Goal: Task Accomplishment & Management: Manage account settings

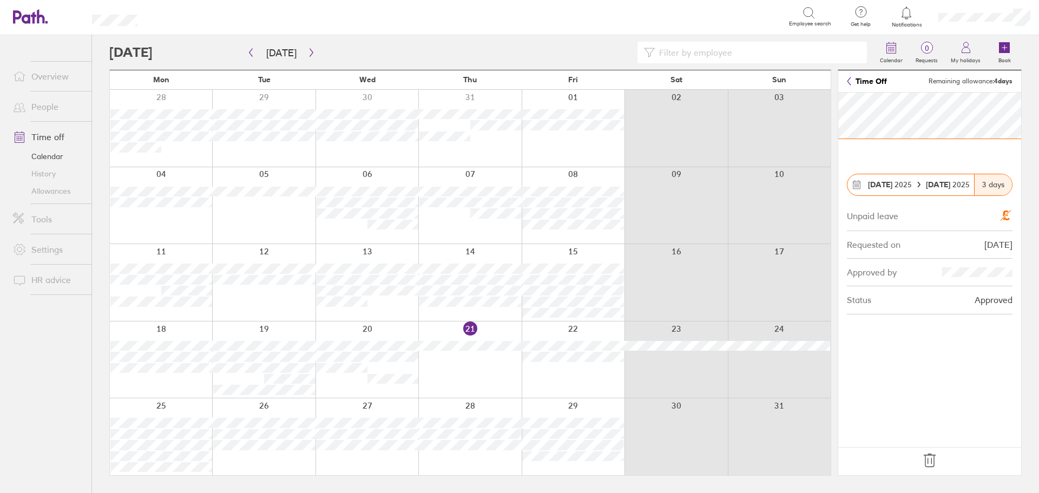
click at [934, 463] on icon at bounding box center [929, 460] width 17 height 17
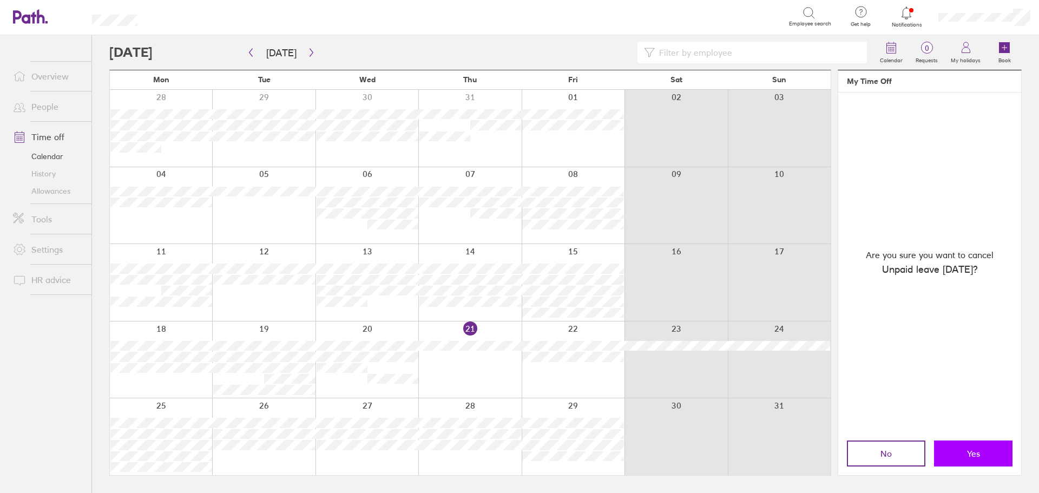
click at [987, 449] on button "Yes" at bounding box center [973, 454] width 78 height 26
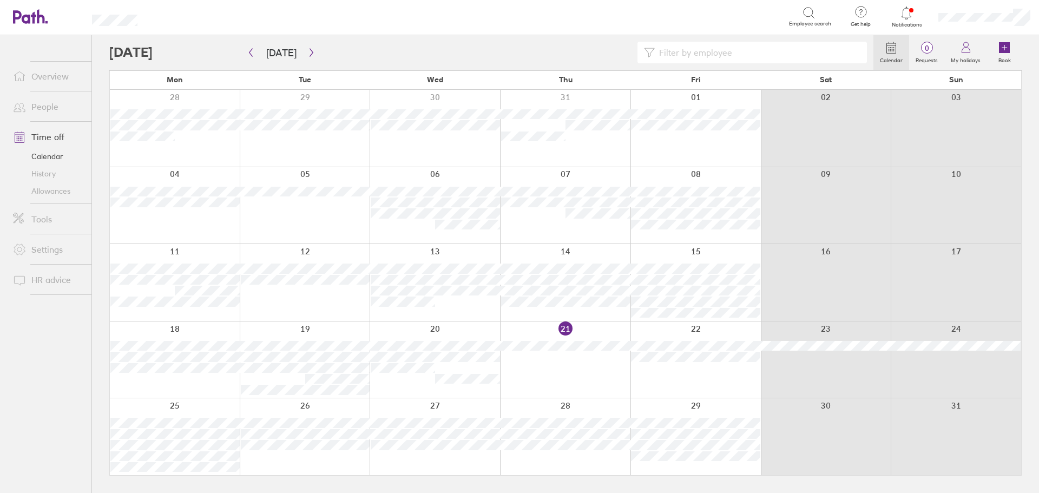
click at [187, 154] on div at bounding box center [175, 128] width 130 height 77
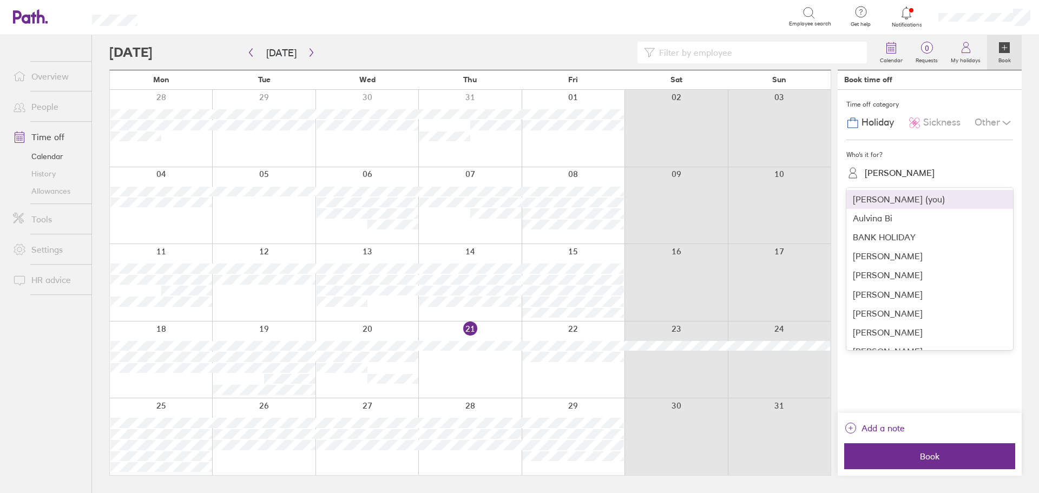
click at [918, 170] on div "[PERSON_NAME]" at bounding box center [900, 173] width 70 height 10
click at [899, 332] on div "[PERSON_NAME]" at bounding box center [929, 335] width 167 height 19
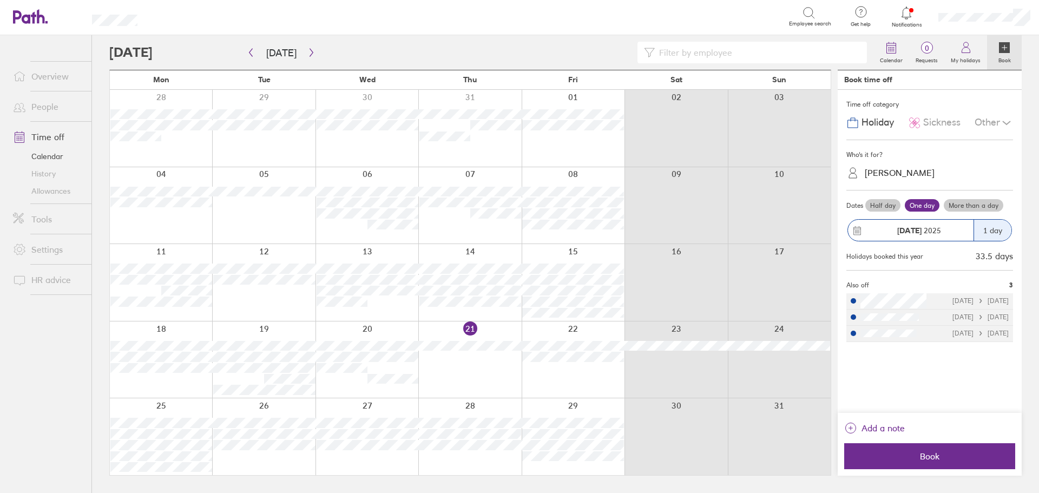
click at [993, 122] on div "Other" at bounding box center [994, 123] width 38 height 21
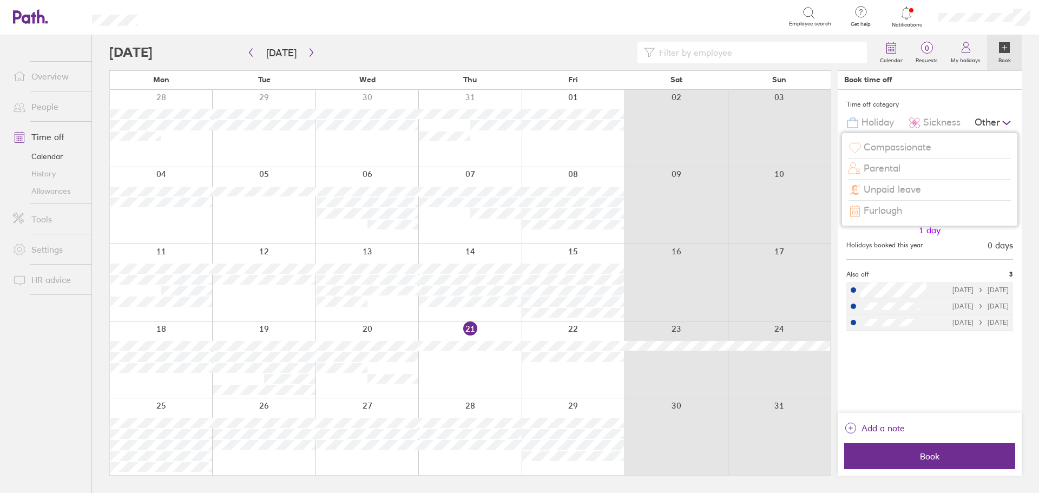
click at [903, 187] on span "Unpaid leave" at bounding box center [892, 189] width 57 height 11
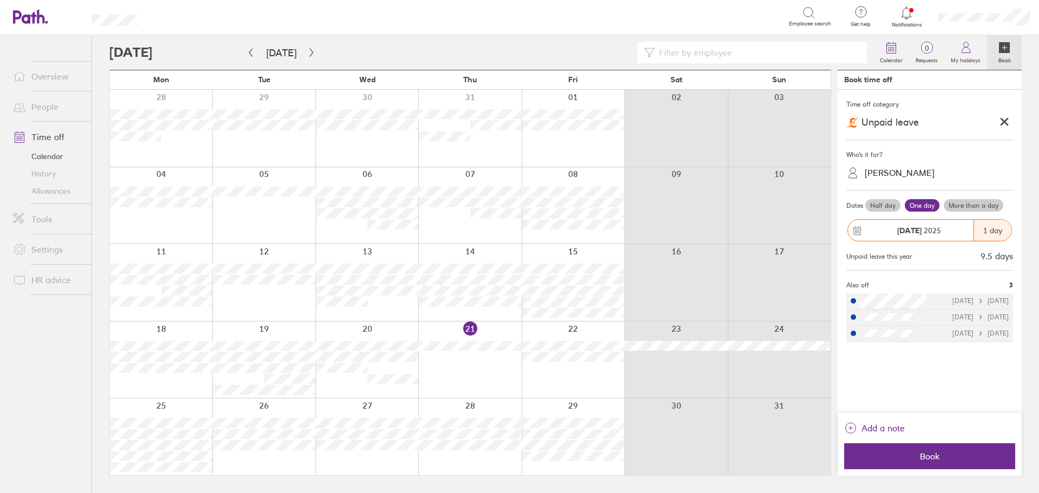
click at [895, 207] on label "Half day" at bounding box center [882, 205] width 35 height 13
click at [0, 0] on input "Half day" at bounding box center [0, 0] width 0 height 0
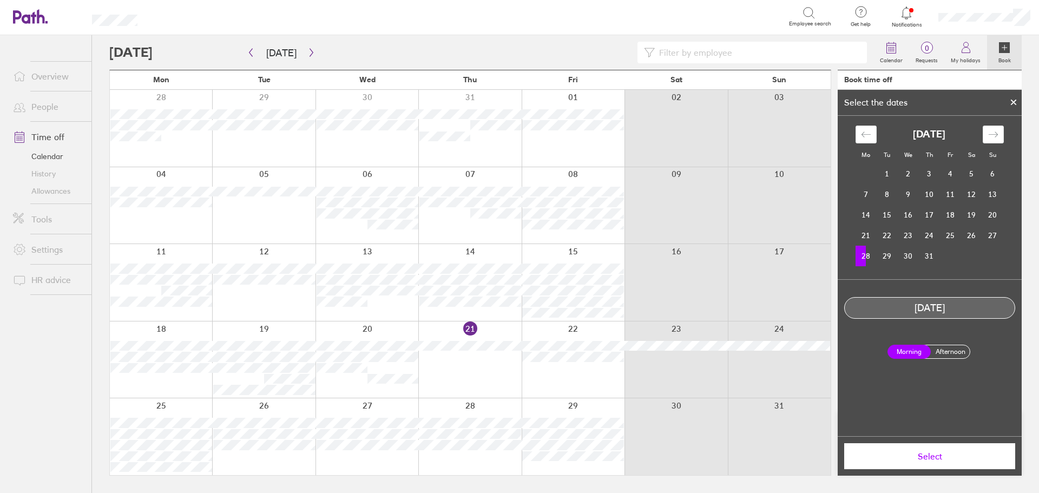
click at [950, 349] on label "Afternoon" at bounding box center [950, 351] width 43 height 13
click at [0, 0] on input "Afternoon" at bounding box center [0, 0] width 0 height 0
click at [935, 458] on span "Select" at bounding box center [930, 456] width 156 height 10
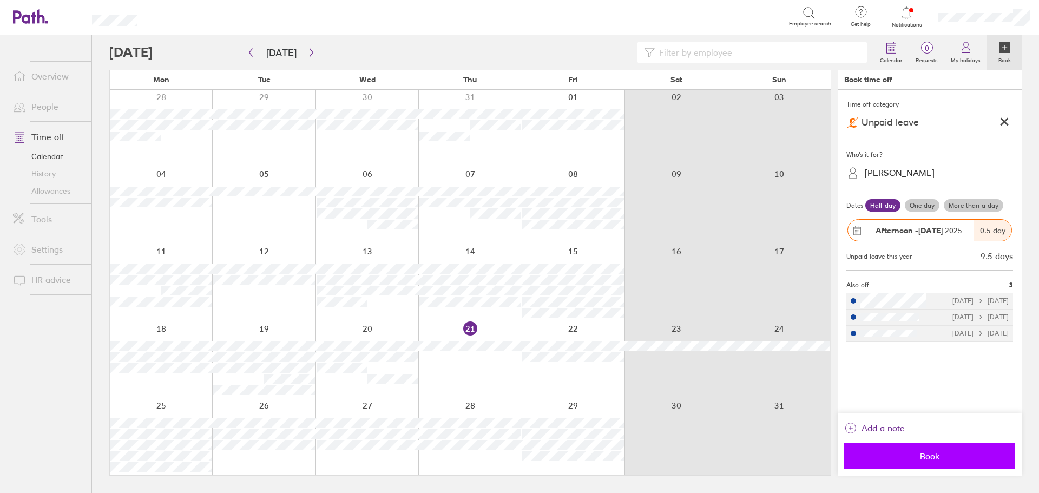
click at [938, 458] on span "Book" at bounding box center [930, 456] width 156 height 10
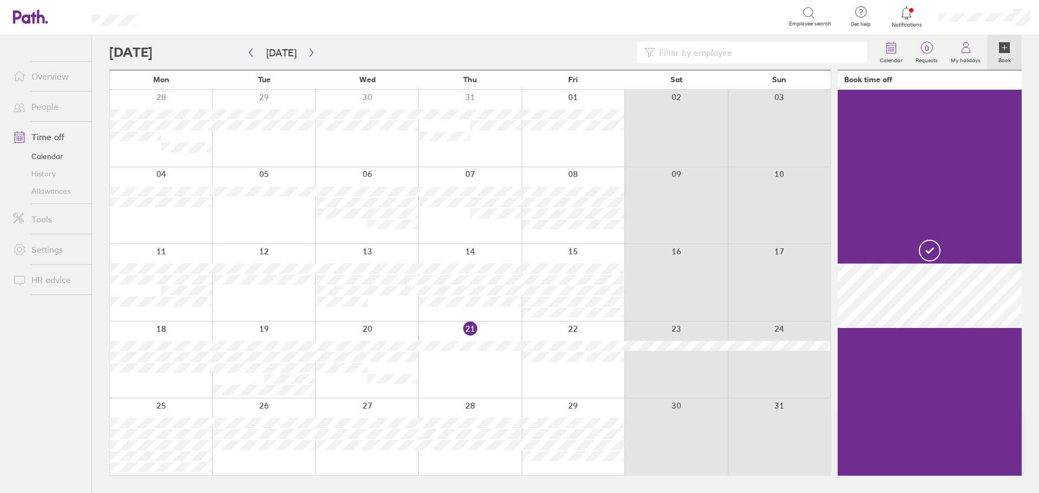
click at [258, 147] on div at bounding box center [263, 128] width 103 height 77
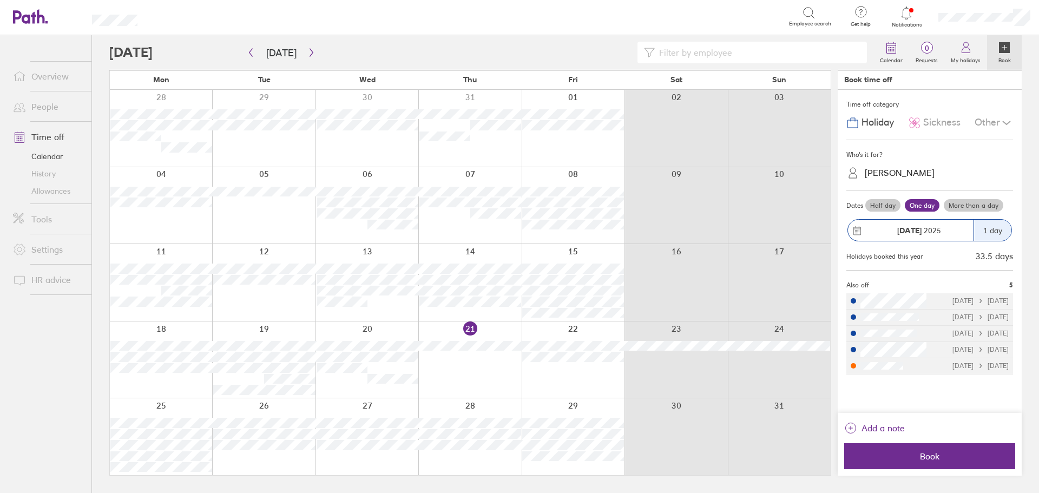
click at [987, 121] on div "Other" at bounding box center [994, 123] width 38 height 21
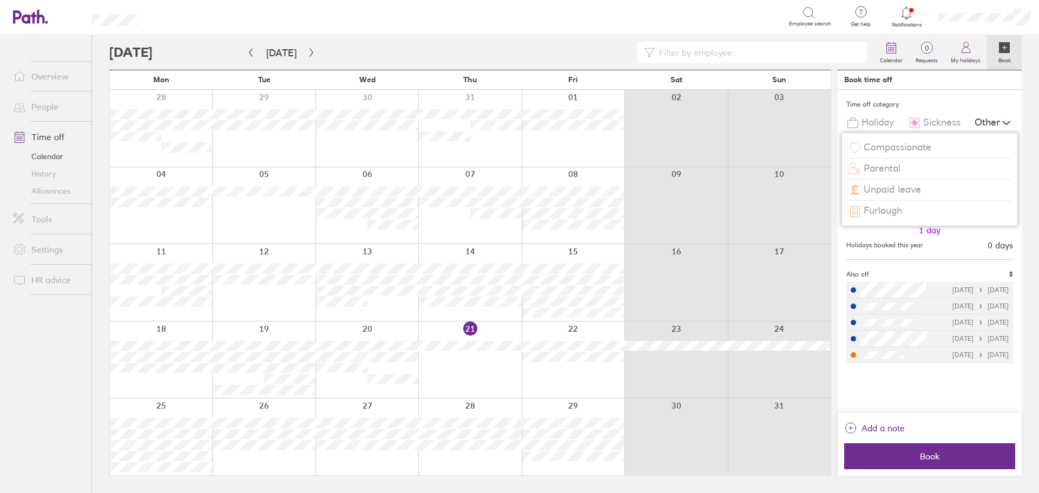
click at [898, 192] on span "Unpaid leave" at bounding box center [892, 189] width 57 height 11
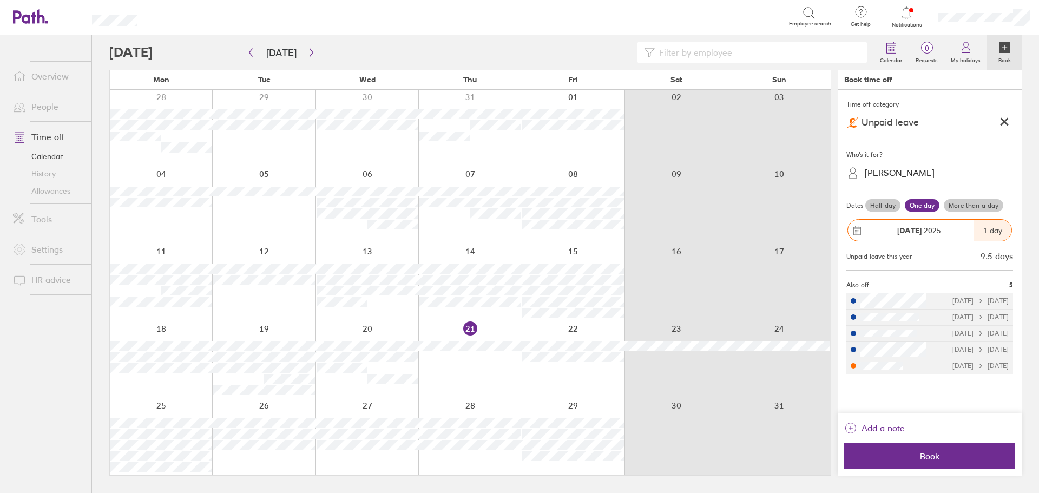
click at [885, 206] on label "Half day" at bounding box center [882, 205] width 35 height 13
click at [0, 0] on input "Half day" at bounding box center [0, 0] width 0 height 0
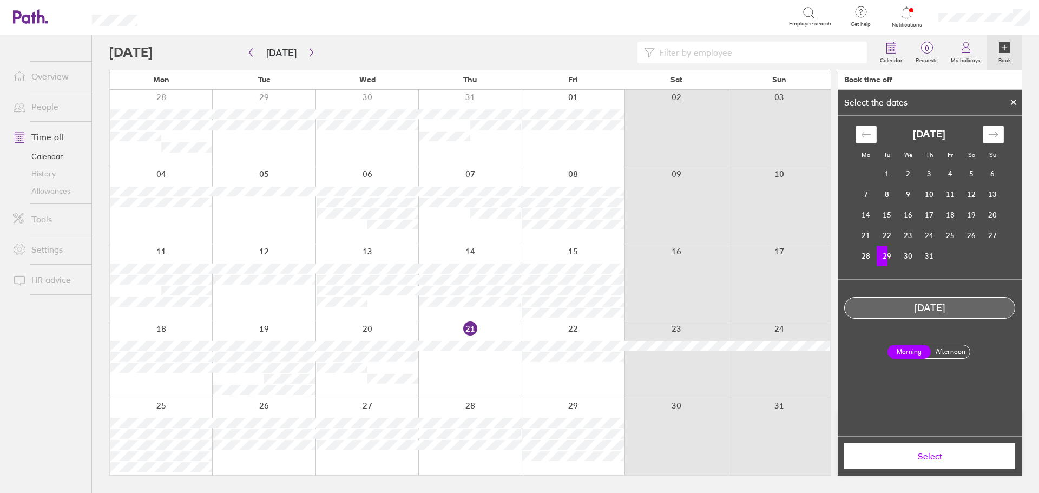
click at [954, 349] on label "Afternoon" at bounding box center [950, 351] width 43 height 13
click at [0, 0] on input "Afternoon" at bounding box center [0, 0] width 0 height 0
click at [942, 454] on span "Select" at bounding box center [930, 456] width 156 height 10
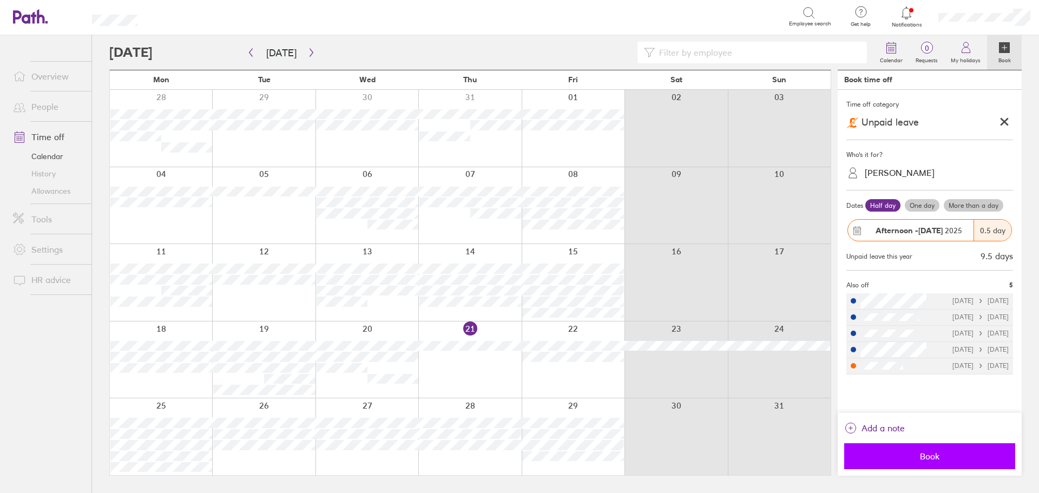
click at [921, 463] on button "Book" at bounding box center [929, 456] width 171 height 26
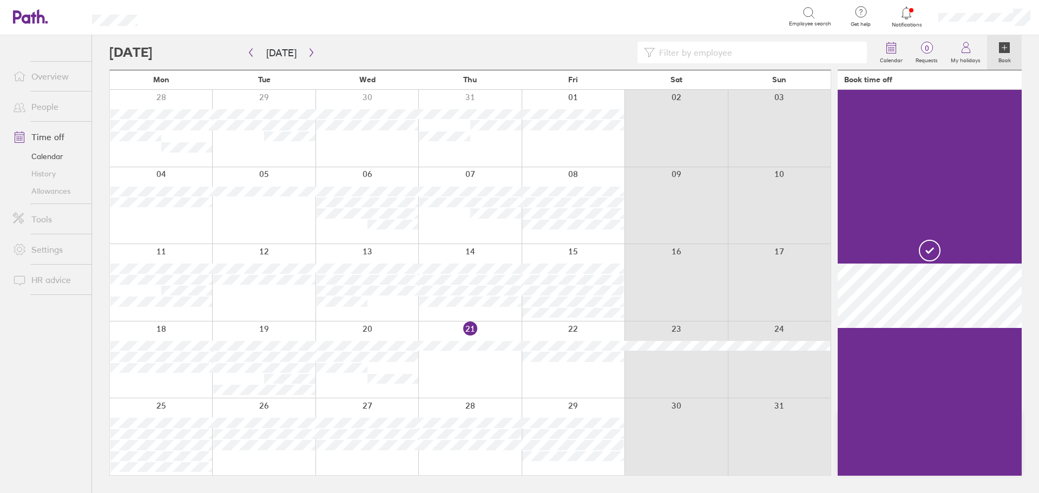
click at [356, 145] on div at bounding box center [367, 128] width 103 height 77
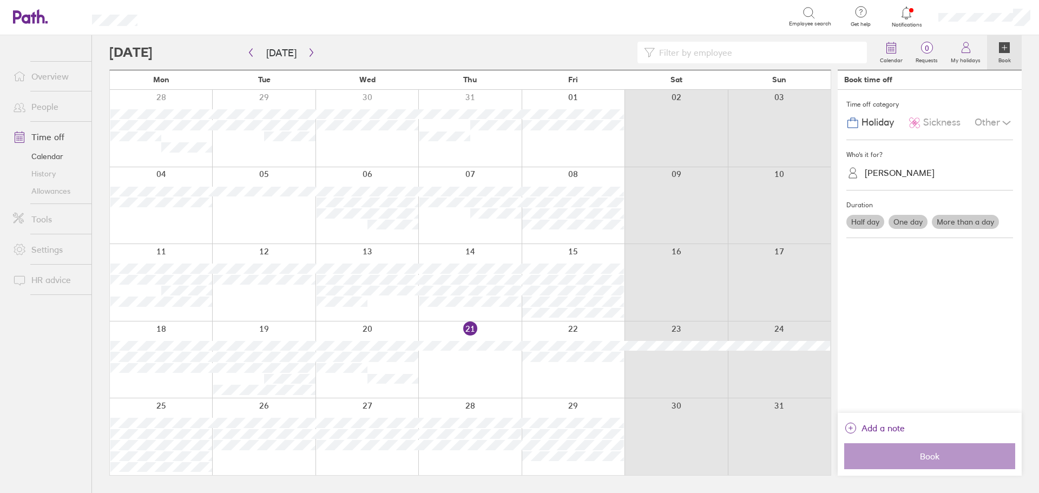
click at [371, 144] on div at bounding box center [367, 128] width 103 height 77
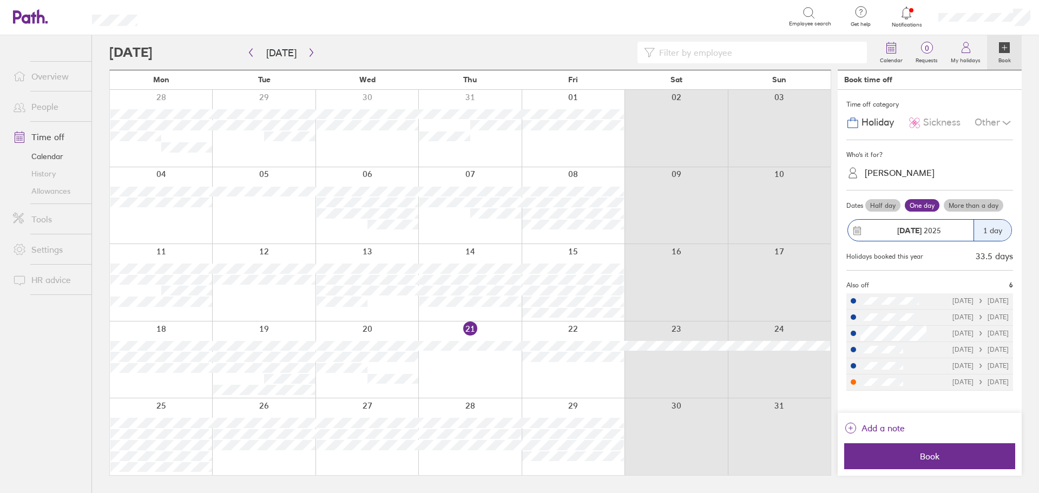
click at [990, 121] on div "Other" at bounding box center [994, 123] width 38 height 21
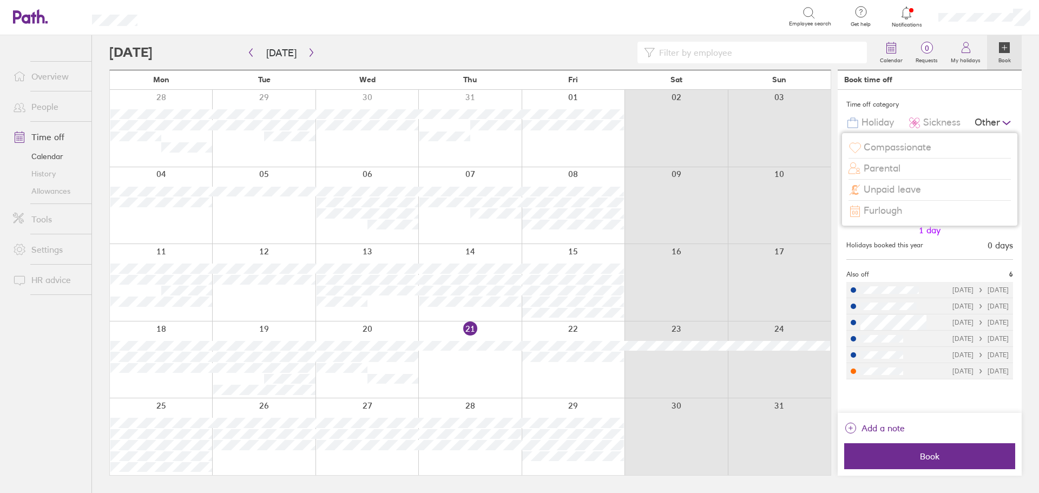
click at [911, 188] on span "Unpaid leave" at bounding box center [892, 189] width 57 height 11
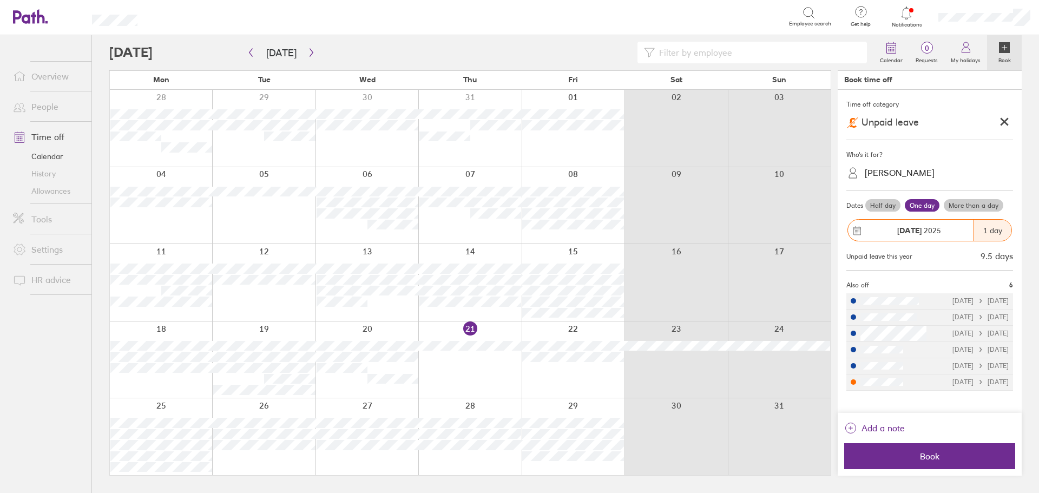
click at [885, 207] on label "Half day" at bounding box center [882, 205] width 35 height 13
click at [0, 0] on input "Half day" at bounding box center [0, 0] width 0 height 0
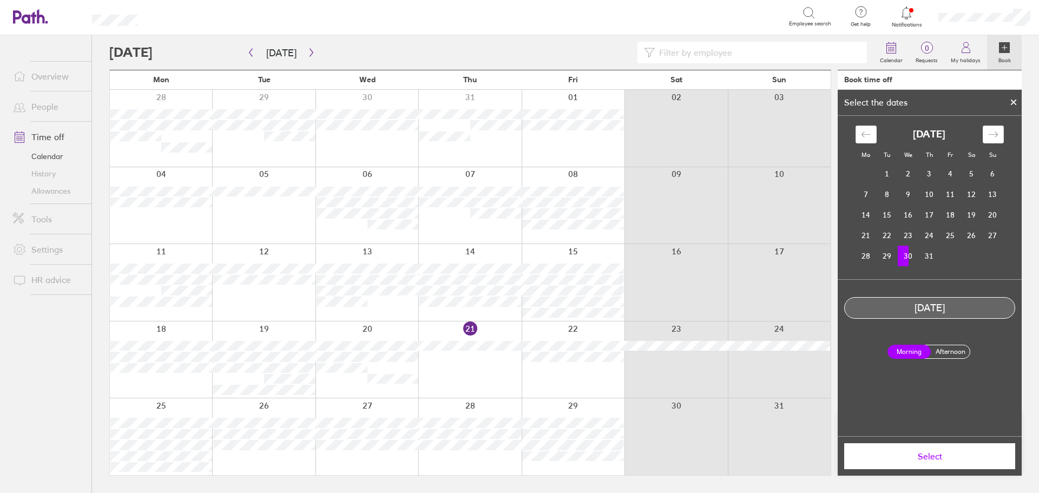
click at [947, 350] on label "Afternoon" at bounding box center [950, 351] width 43 height 13
click at [0, 0] on input "Afternoon" at bounding box center [0, 0] width 0 height 0
click at [934, 449] on button "Select" at bounding box center [929, 456] width 171 height 26
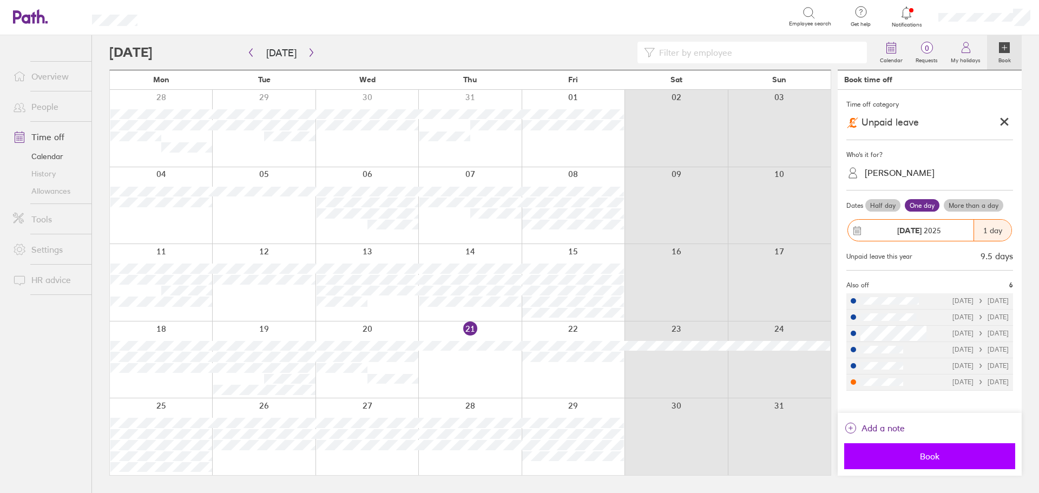
click at [932, 455] on span "Book" at bounding box center [930, 456] width 156 height 10
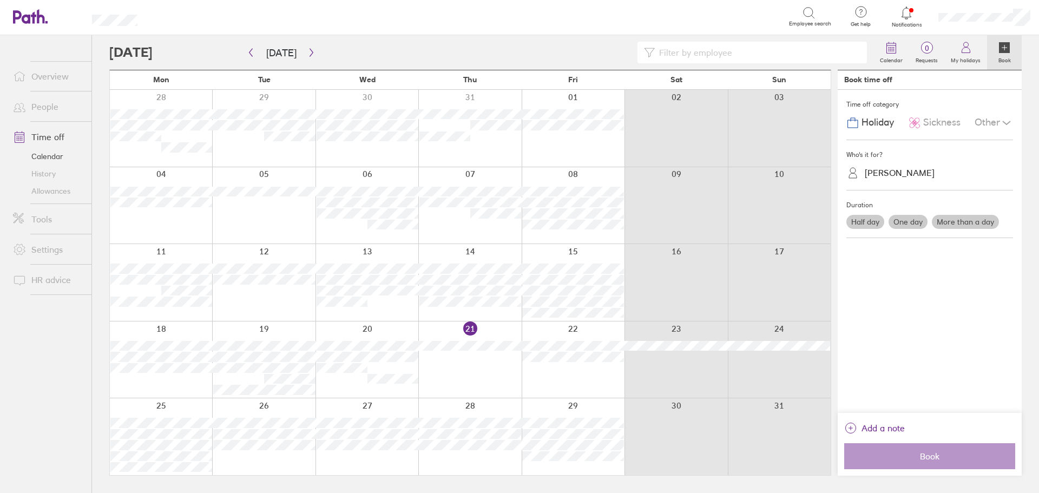
click at [689, 49] on input at bounding box center [758, 52] width 206 height 21
type input "NEEL"
click at [251, 51] on icon "button" at bounding box center [250, 53] width 3 height 8
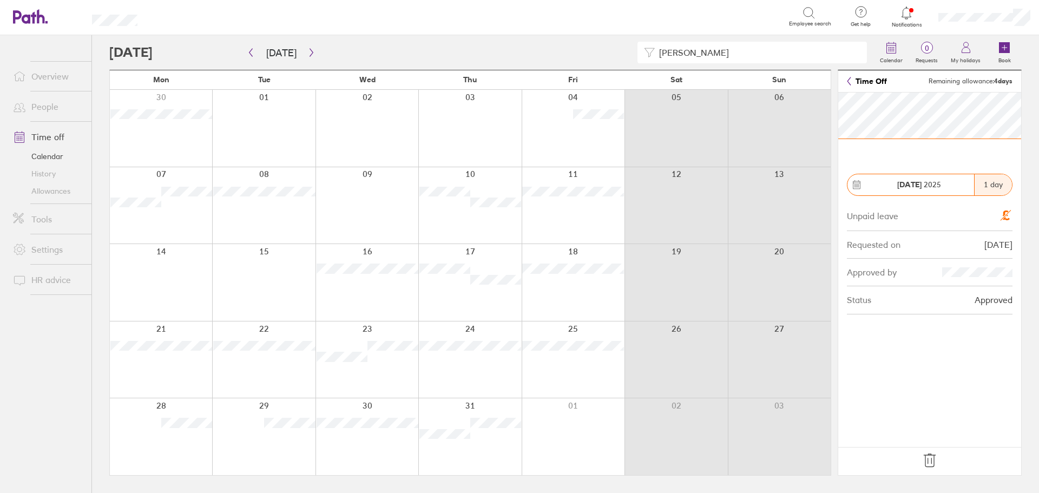
click at [930, 463] on icon at bounding box center [929, 460] width 17 height 17
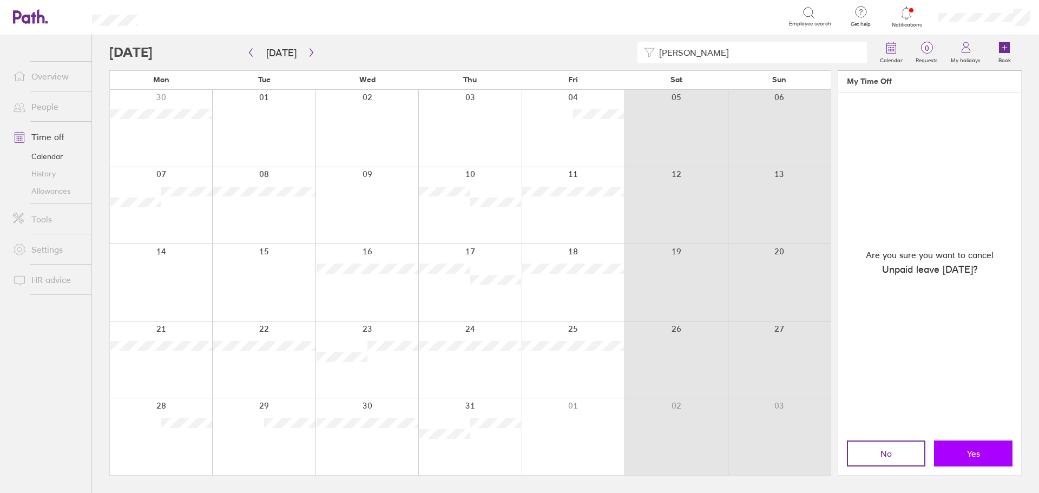
click at [963, 450] on button "Yes" at bounding box center [973, 454] width 78 height 26
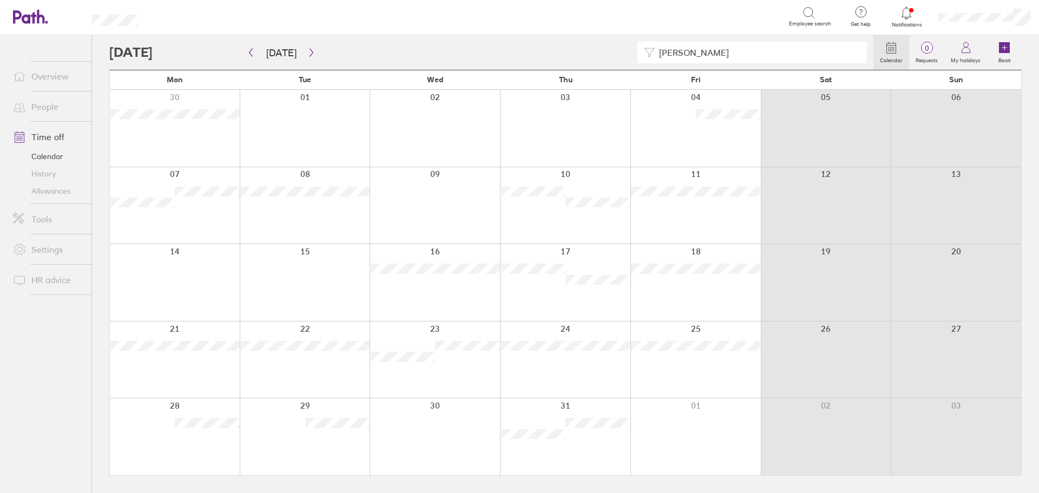
click at [466, 429] on div at bounding box center [435, 436] width 130 height 77
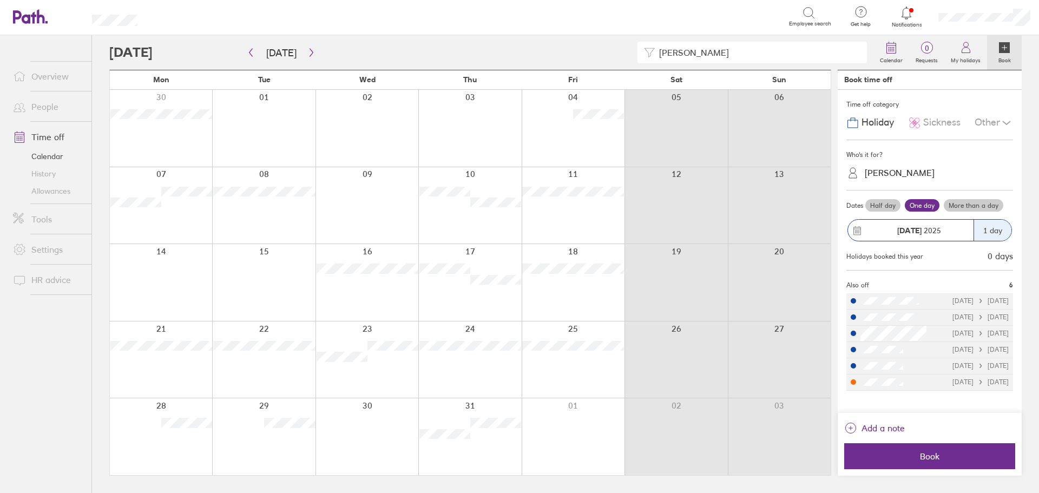
click at [988, 121] on div "Other" at bounding box center [994, 123] width 38 height 21
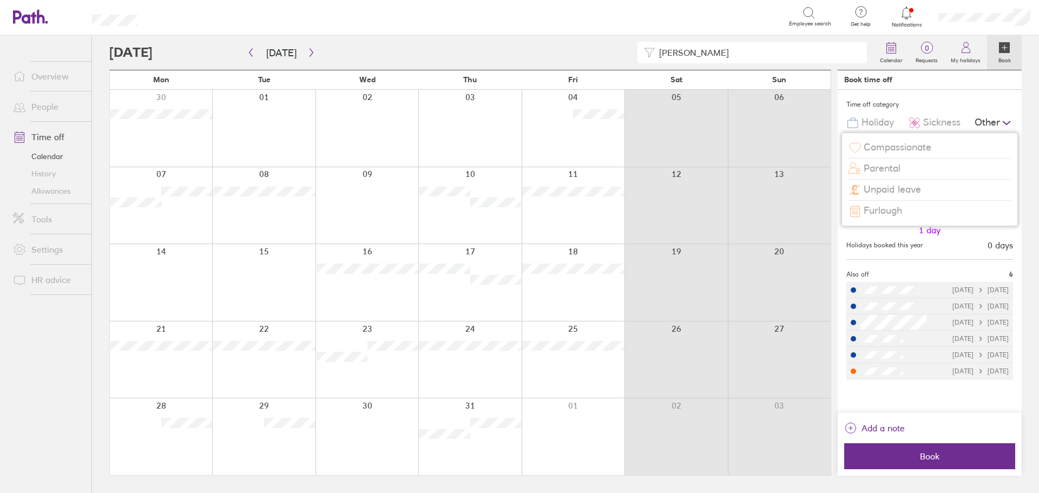
click at [918, 189] on span "Unpaid leave" at bounding box center [892, 189] width 57 height 11
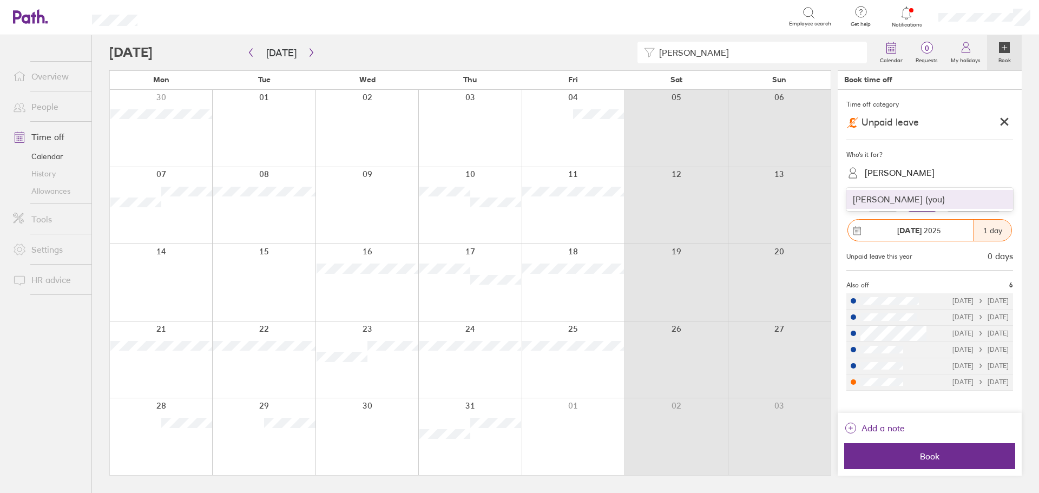
click at [914, 170] on div "[PERSON_NAME]" at bounding box center [900, 173] width 70 height 10
click at [916, 204] on div "Neelam Ishaq (you)" at bounding box center [929, 199] width 167 height 19
click at [889, 206] on label "Half day" at bounding box center [882, 205] width 35 height 13
click at [0, 0] on input "Half day" at bounding box center [0, 0] width 0 height 0
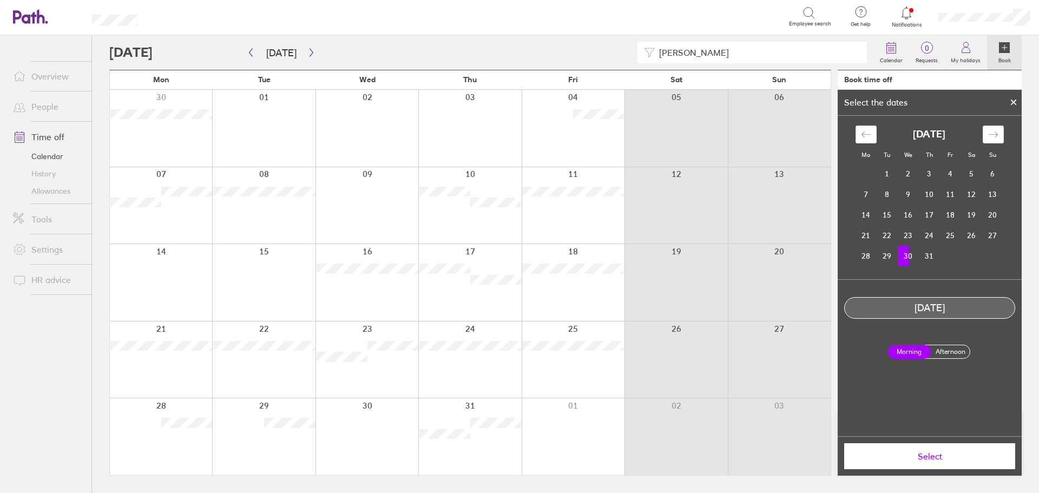
click at [949, 349] on label "Afternoon" at bounding box center [950, 351] width 43 height 13
click at [0, 0] on input "Afternoon" at bounding box center [0, 0] width 0 height 0
click at [948, 461] on span "Select" at bounding box center [930, 456] width 156 height 10
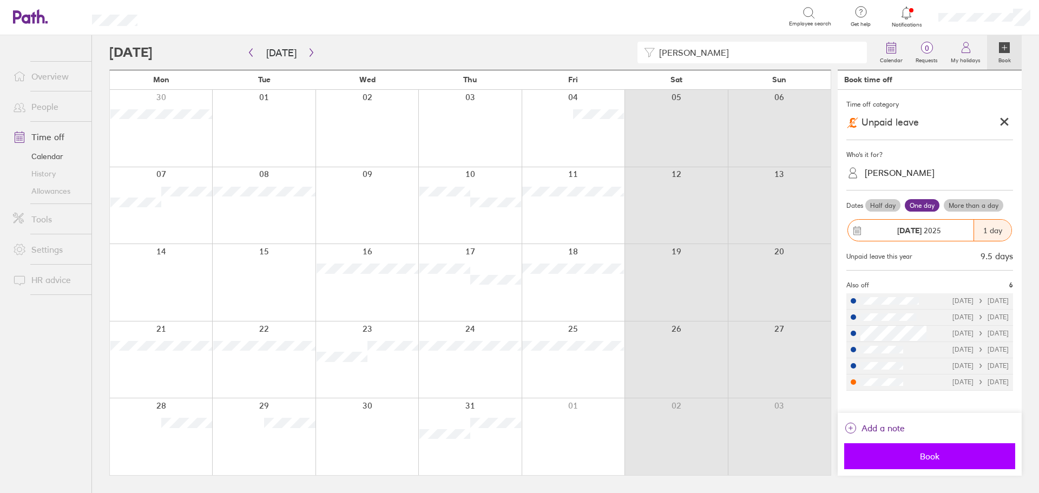
click at [936, 461] on span "Book" at bounding box center [930, 456] width 156 height 10
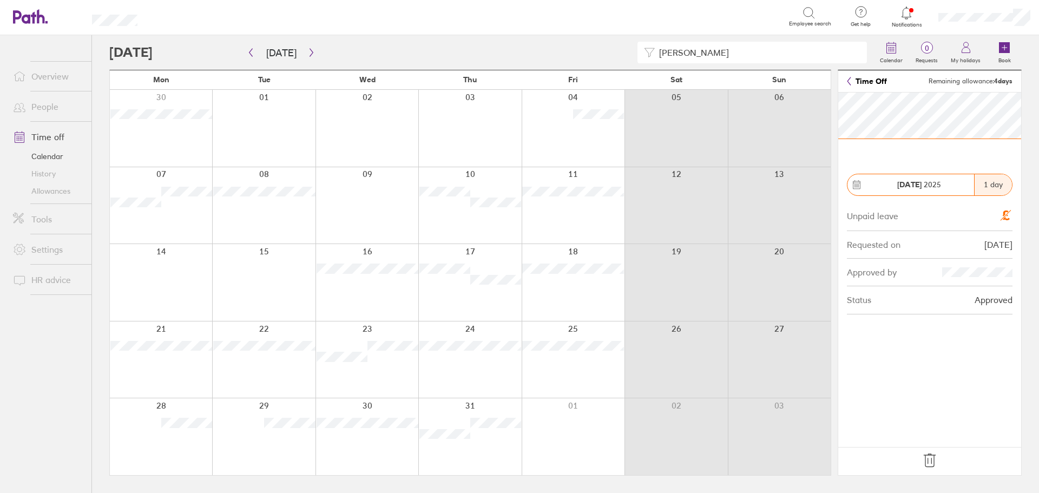
click at [922, 460] on icon at bounding box center [929, 460] width 17 height 17
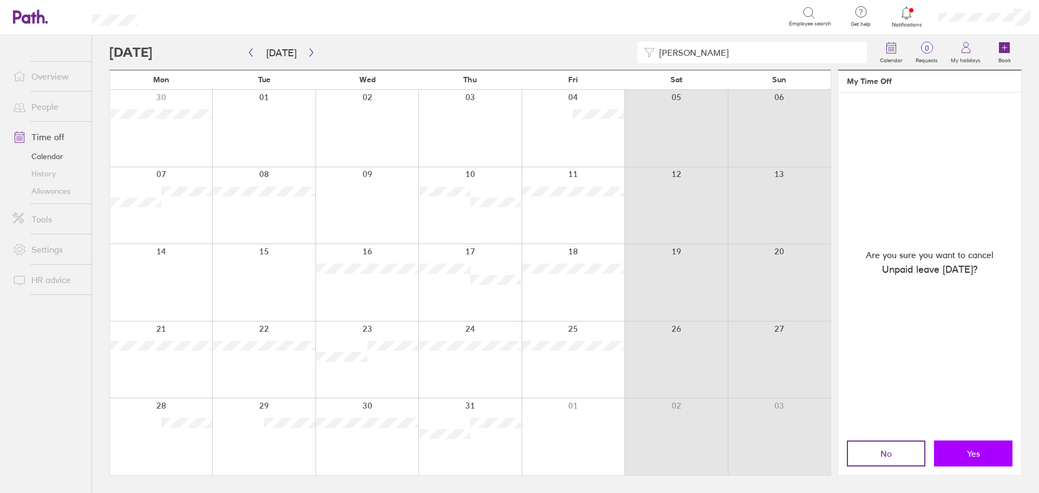
click at [973, 452] on span "Yes" at bounding box center [973, 454] width 13 height 10
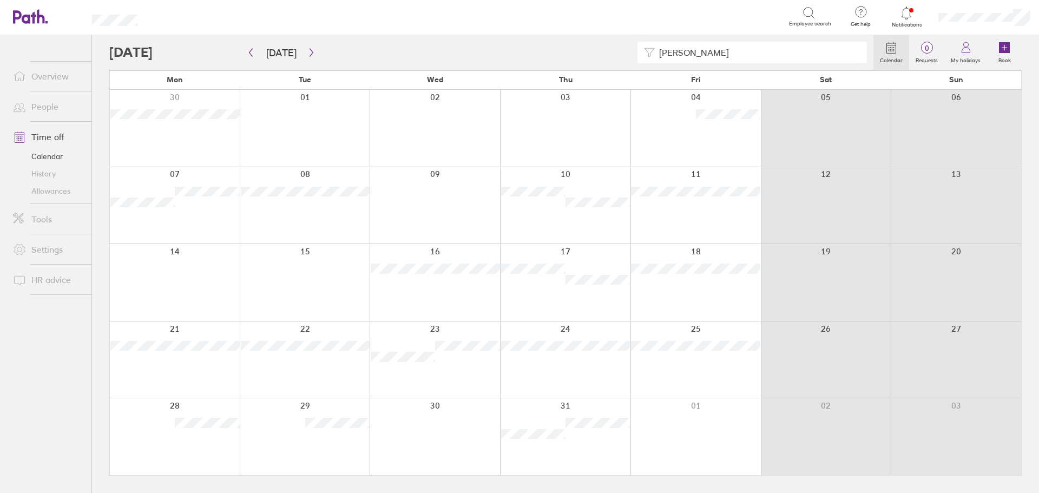
click at [454, 421] on div at bounding box center [435, 436] width 130 height 77
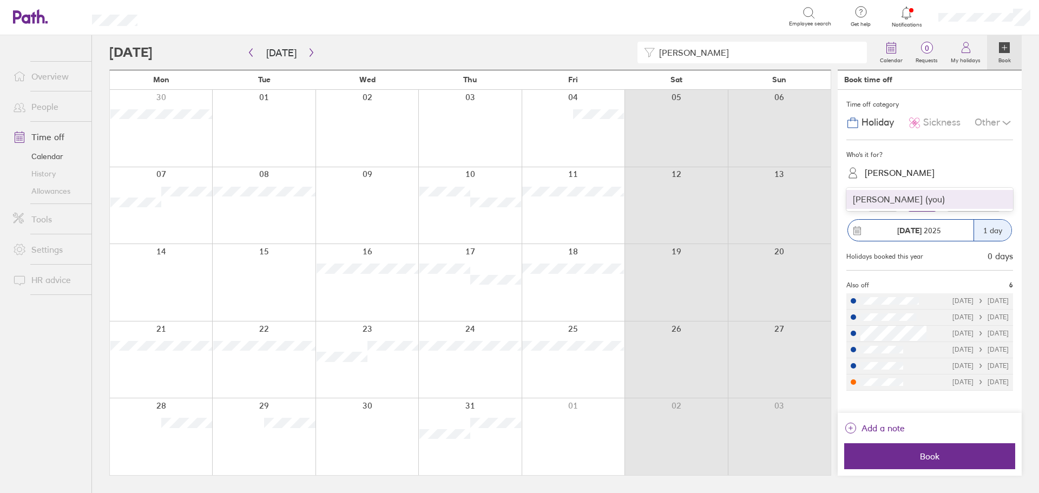
click at [912, 168] on div "[PERSON_NAME]" at bounding box center [900, 173] width 70 height 10
click at [906, 205] on div "Neelam Ishaq (you)" at bounding box center [929, 199] width 167 height 19
click at [986, 123] on div "Other" at bounding box center [994, 123] width 38 height 21
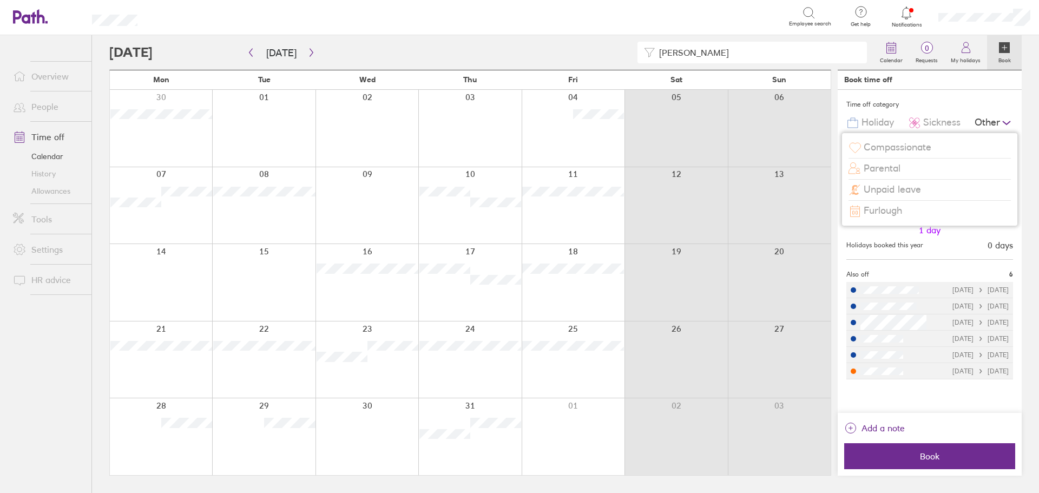
click at [929, 186] on div "Unpaid leave" at bounding box center [930, 190] width 162 height 21
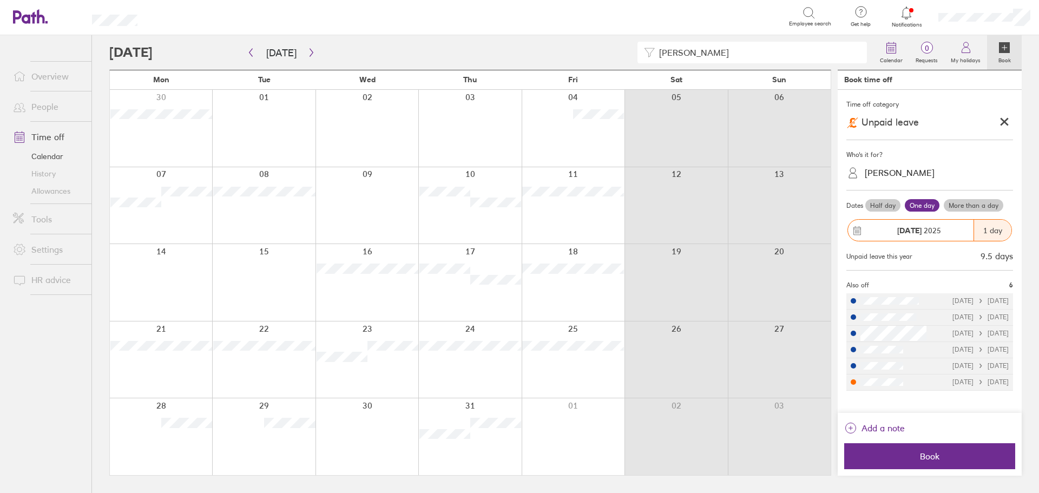
click at [890, 206] on label "Half day" at bounding box center [882, 205] width 35 height 13
click at [0, 0] on input "Half day" at bounding box center [0, 0] width 0 height 0
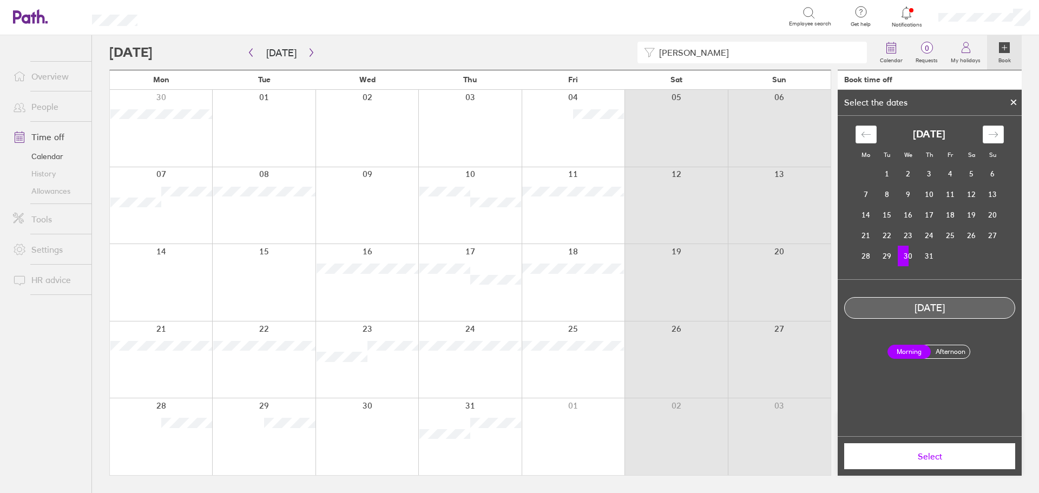
click at [940, 350] on label "Afternoon" at bounding box center [950, 351] width 43 height 13
click at [0, 0] on input "Afternoon" at bounding box center [0, 0] width 0 height 0
click at [933, 465] on button "Select" at bounding box center [929, 456] width 171 height 26
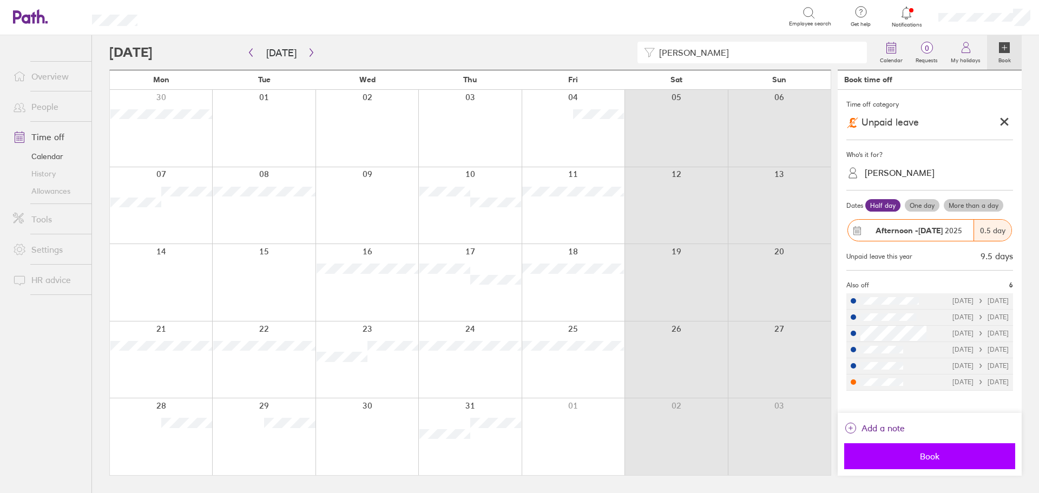
click at [934, 451] on span "Book" at bounding box center [930, 456] width 156 height 10
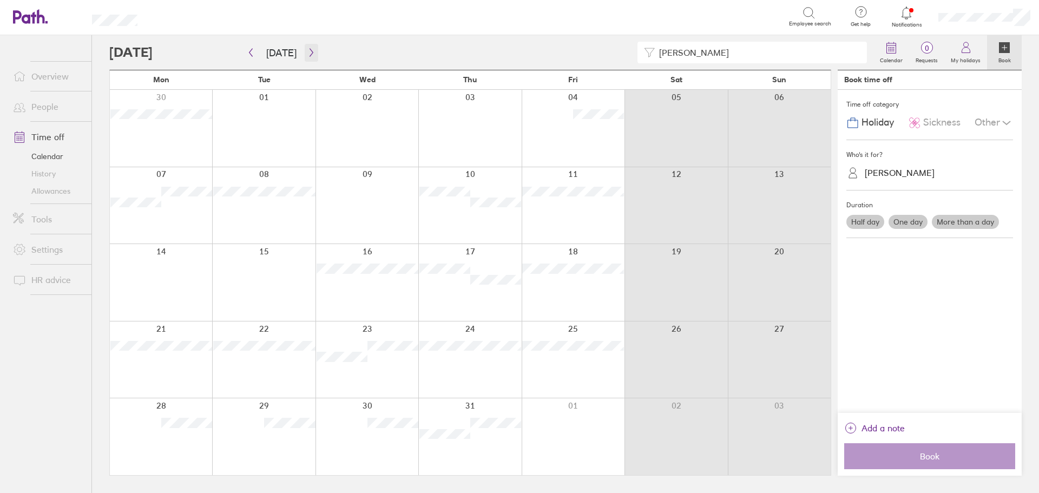
click at [307, 53] on icon "button" at bounding box center [311, 52] width 8 height 9
click at [396, 266] on div at bounding box center [367, 282] width 103 height 77
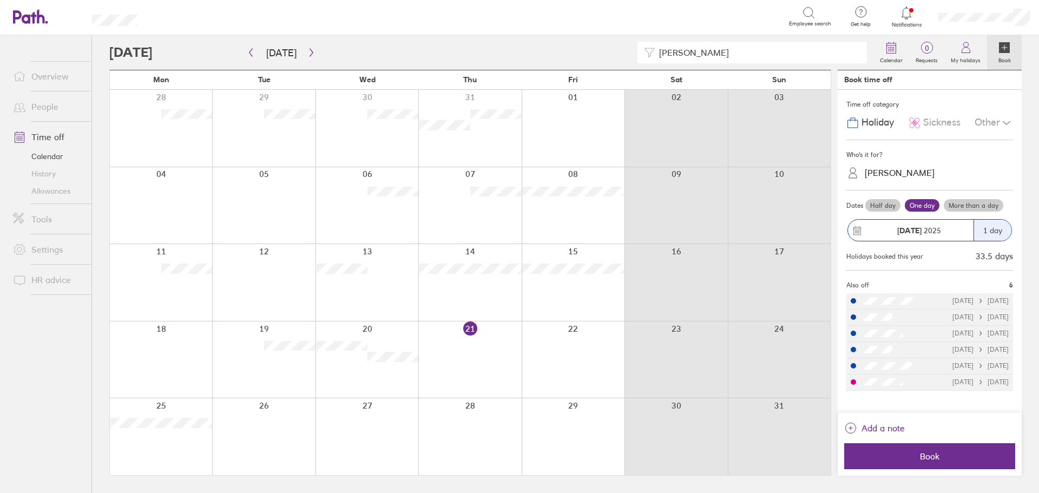
click at [995, 116] on div "Other" at bounding box center [994, 123] width 38 height 21
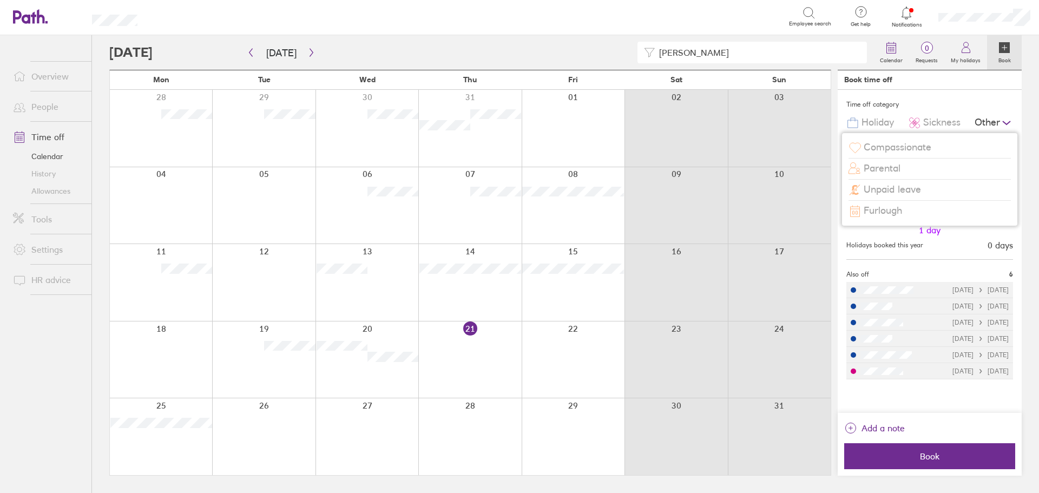
click at [935, 195] on div "Unpaid leave" at bounding box center [930, 190] width 162 height 21
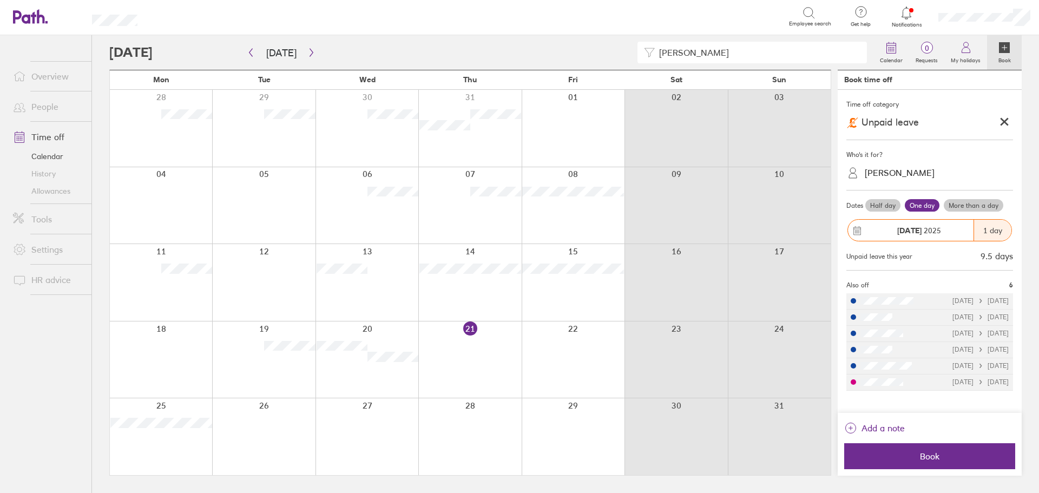
click at [389, 266] on div at bounding box center [367, 282] width 103 height 77
click at [894, 203] on label "Half day" at bounding box center [882, 205] width 35 height 13
click at [0, 0] on input "Half day" at bounding box center [0, 0] width 0 height 0
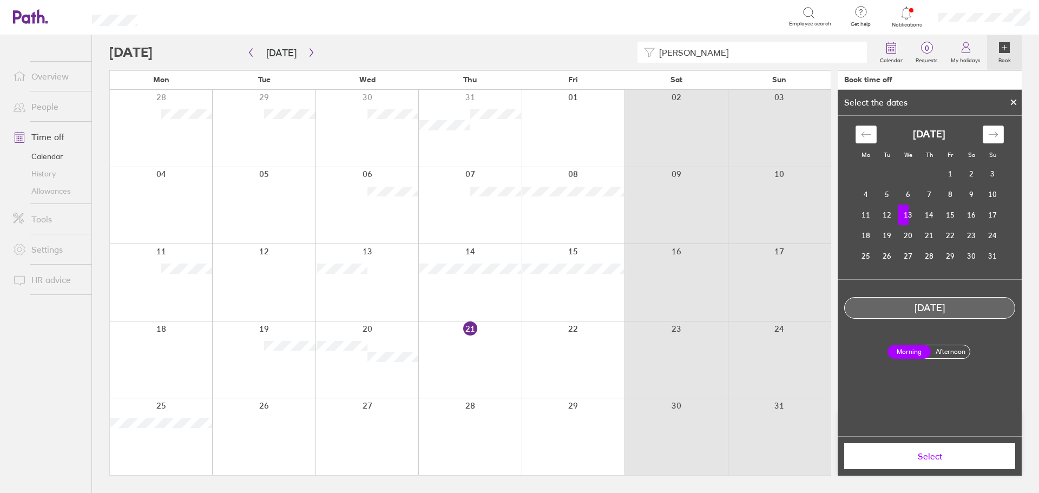
click at [955, 355] on label "Afternoon" at bounding box center [950, 351] width 43 height 13
click at [0, 0] on input "Afternoon" at bounding box center [0, 0] width 0 height 0
click at [950, 457] on span "Select" at bounding box center [930, 456] width 156 height 10
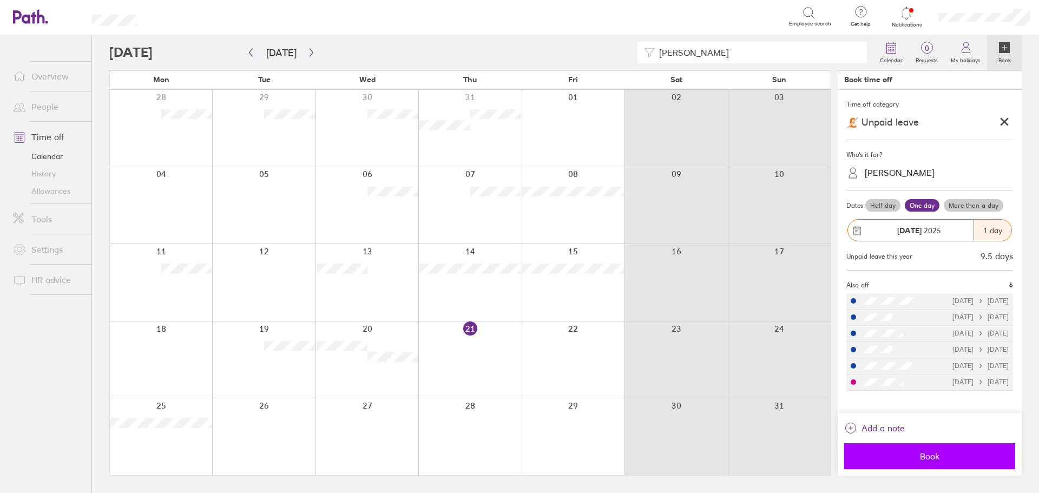
click at [930, 460] on span "Book" at bounding box center [930, 456] width 156 height 10
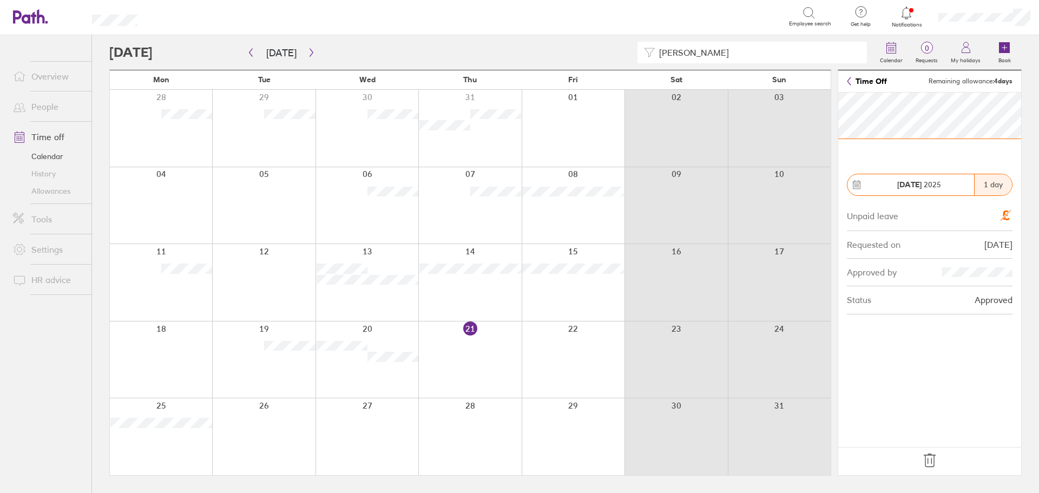
click at [924, 461] on icon at bounding box center [929, 460] width 17 height 17
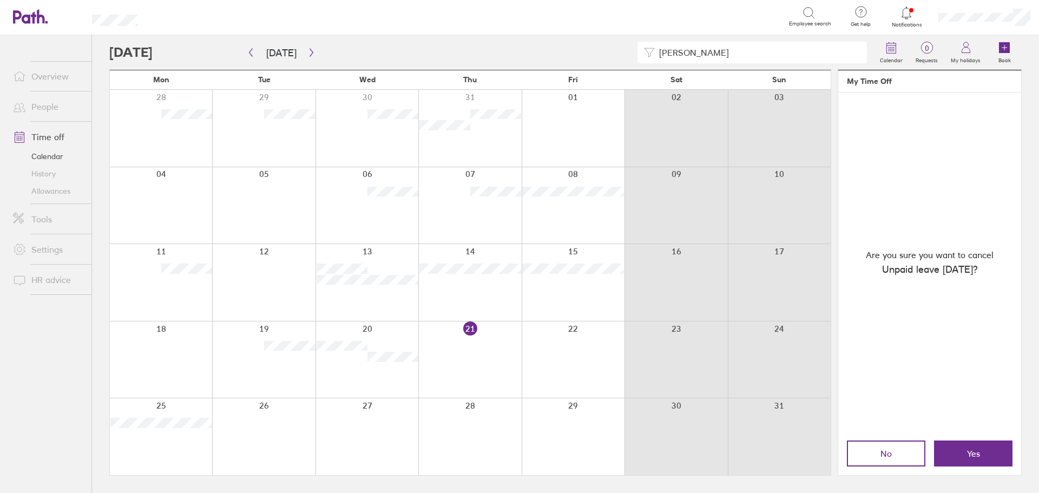
click at [960, 446] on button "Yes" at bounding box center [973, 454] width 78 height 26
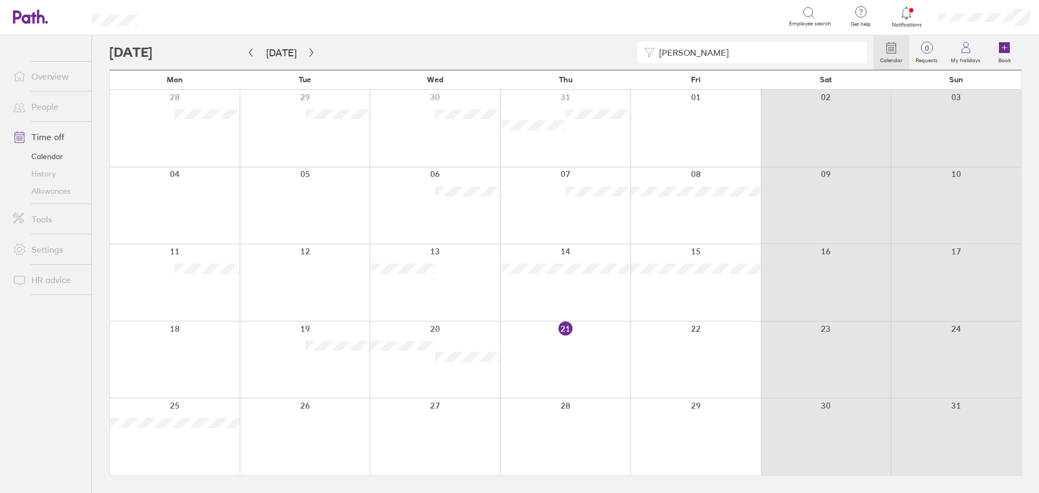
click at [476, 268] on div at bounding box center [435, 282] width 130 height 77
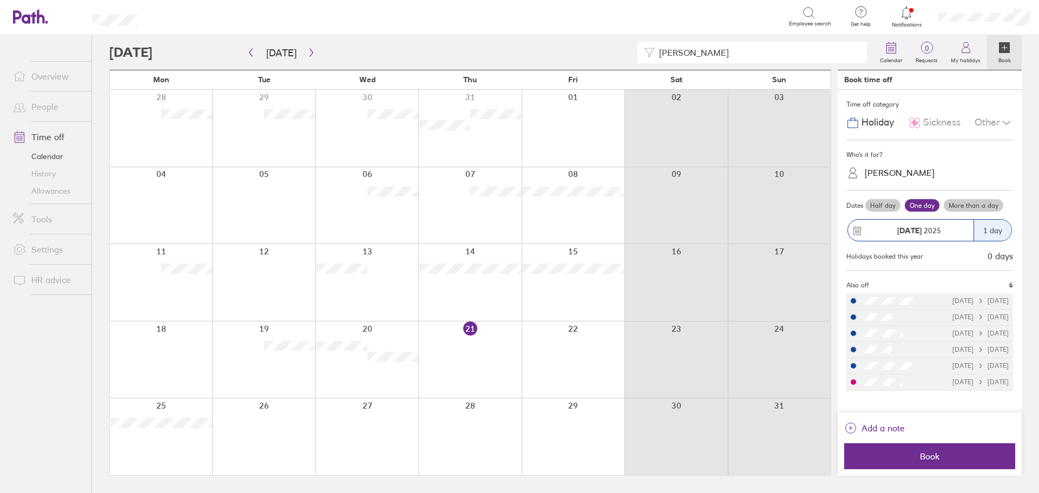
click at [907, 173] on div "[PERSON_NAME]" at bounding box center [900, 173] width 70 height 10
click at [904, 206] on div "Neelam Ishaq (you)" at bounding box center [929, 199] width 167 height 19
click at [995, 118] on div "Other" at bounding box center [994, 123] width 38 height 21
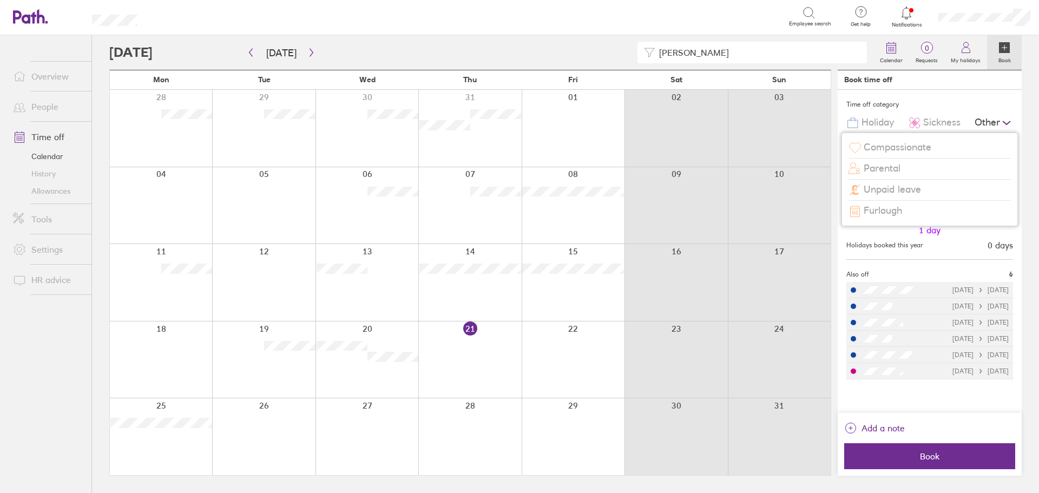
click at [898, 190] on span "Unpaid leave" at bounding box center [892, 189] width 57 height 11
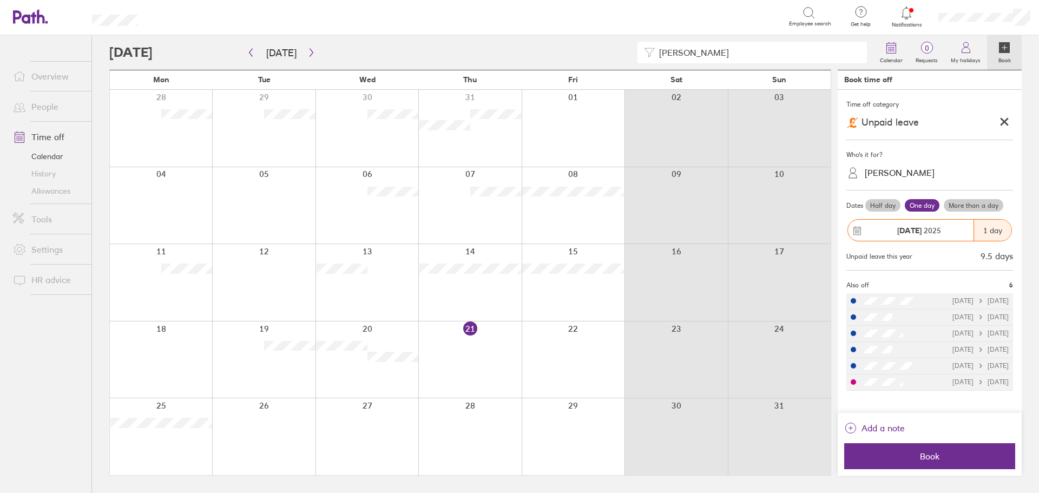
click at [885, 208] on label "Half day" at bounding box center [882, 205] width 35 height 13
click at [0, 0] on input "Half day" at bounding box center [0, 0] width 0 height 0
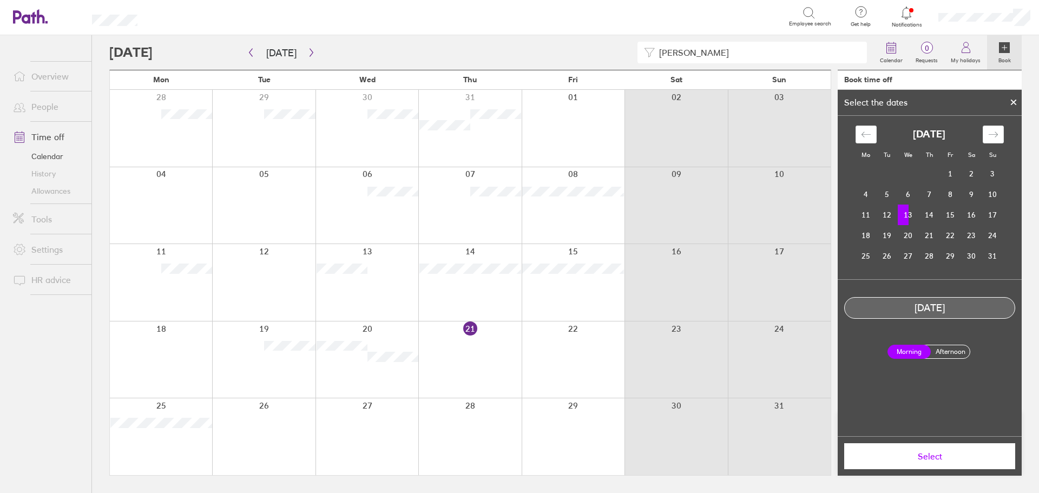
click at [953, 351] on label "Afternoon" at bounding box center [950, 351] width 43 height 13
click at [0, 0] on input "Afternoon" at bounding box center [0, 0] width 0 height 0
click at [947, 452] on span "Select" at bounding box center [930, 456] width 156 height 10
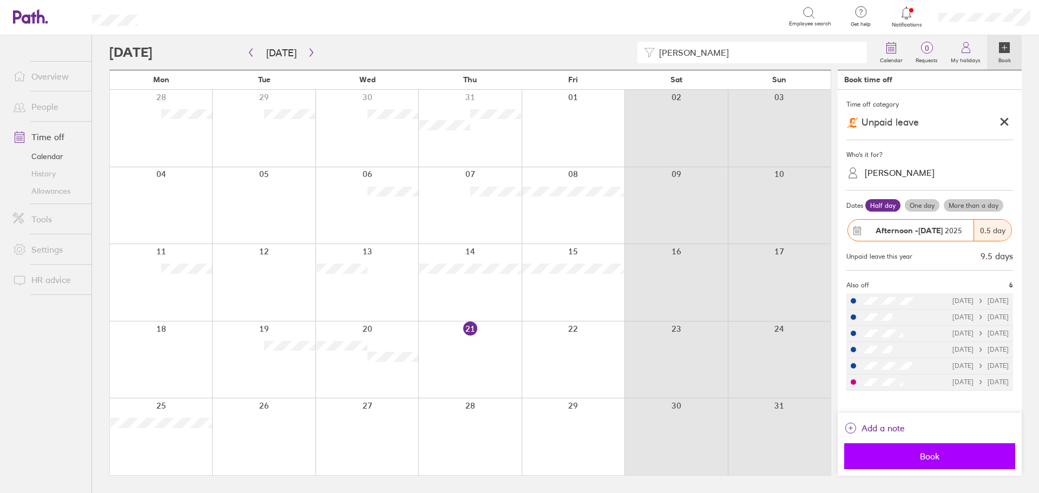
click at [931, 450] on button "Book" at bounding box center [929, 456] width 171 height 26
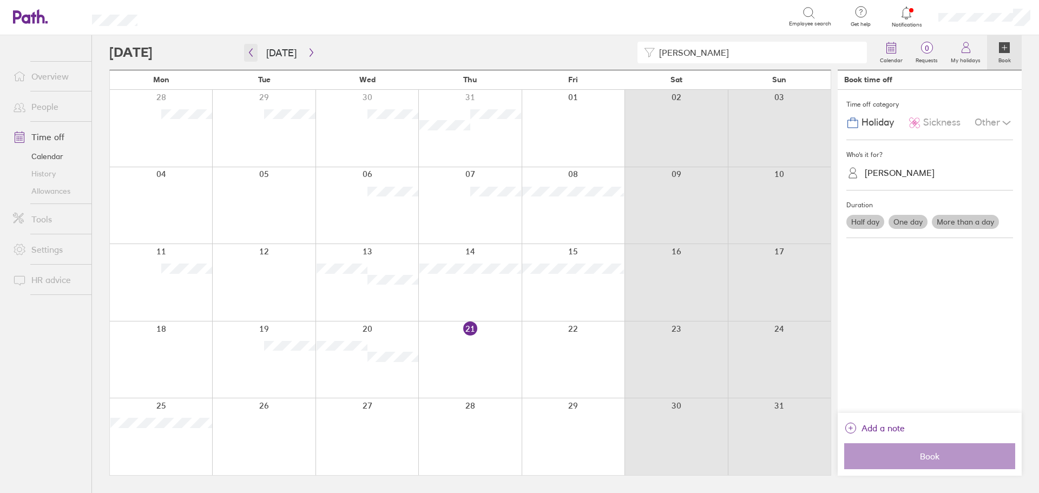
click at [255, 61] on button "button" at bounding box center [251, 53] width 14 height 18
click at [311, 54] on icon "button" at bounding box center [311, 52] width 8 height 9
click at [57, 107] on link "People" at bounding box center [47, 107] width 87 height 22
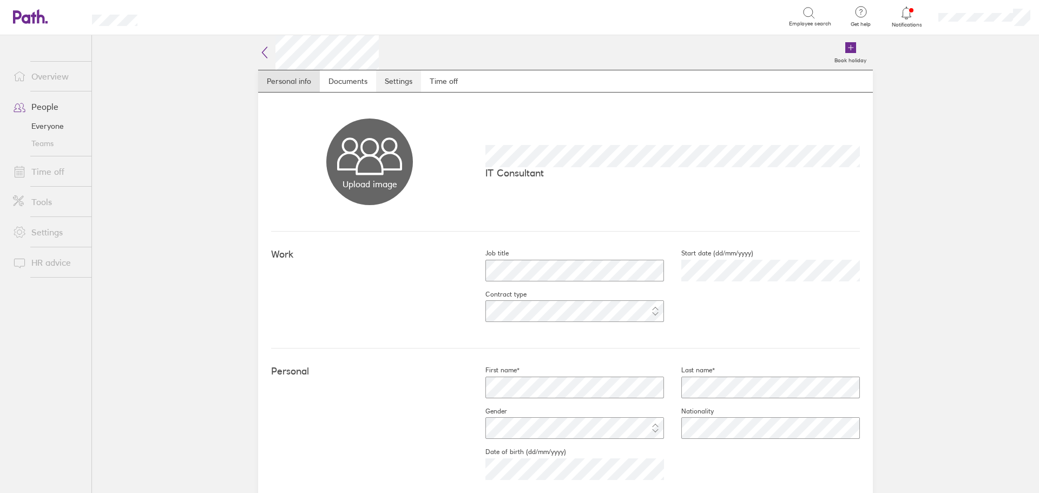
click at [390, 75] on link "Settings" at bounding box center [398, 81] width 45 height 22
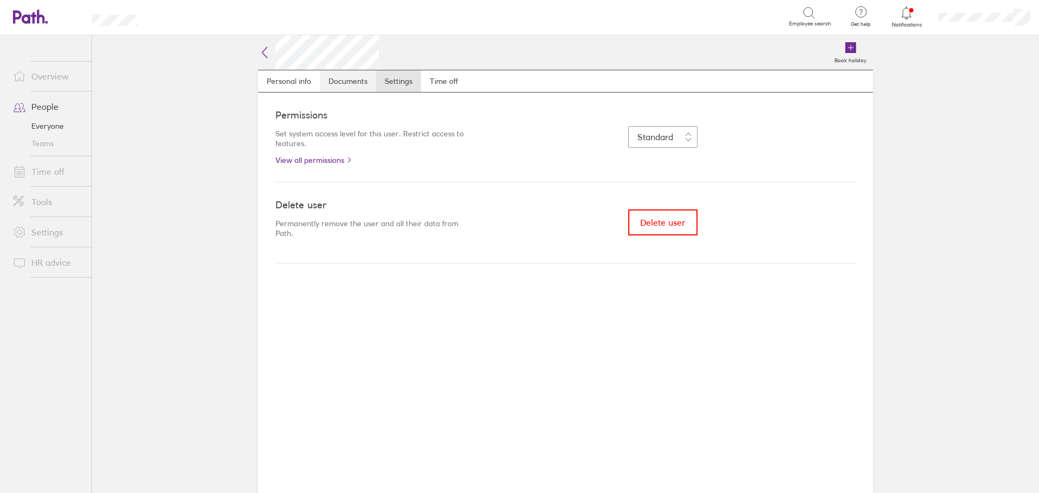
click at [364, 82] on link "Documents" at bounding box center [348, 81] width 56 height 22
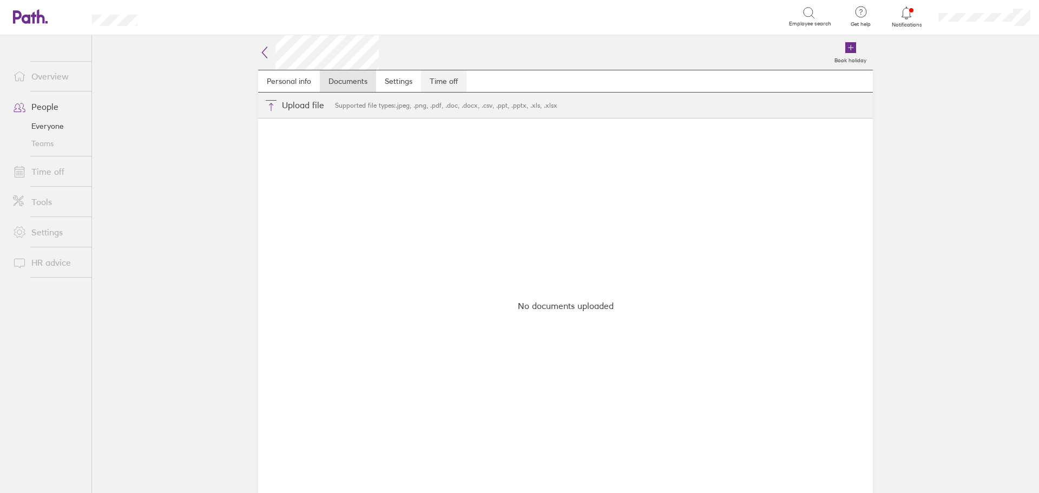
click at [454, 85] on link "Time off" at bounding box center [443, 81] width 45 height 22
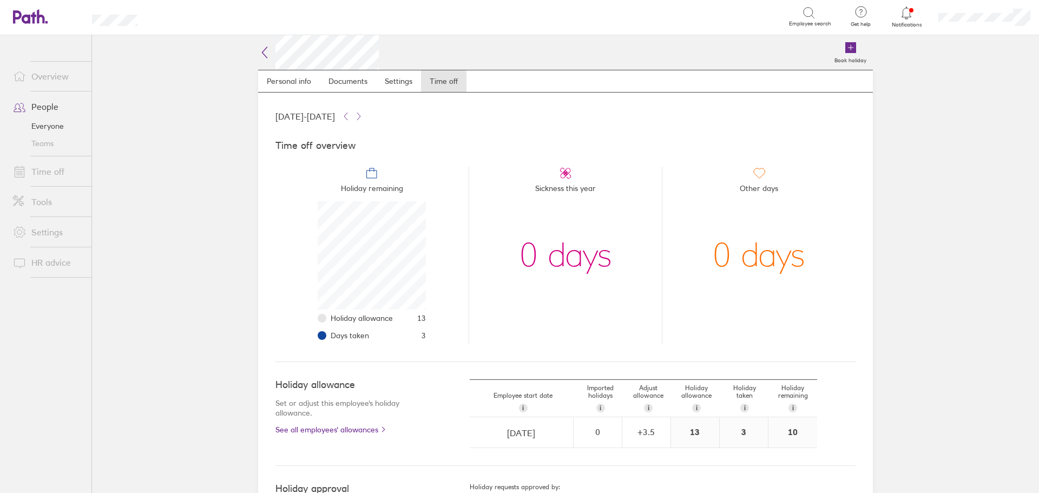
click at [28, 170] on span at bounding box center [17, 171] width 27 height 13
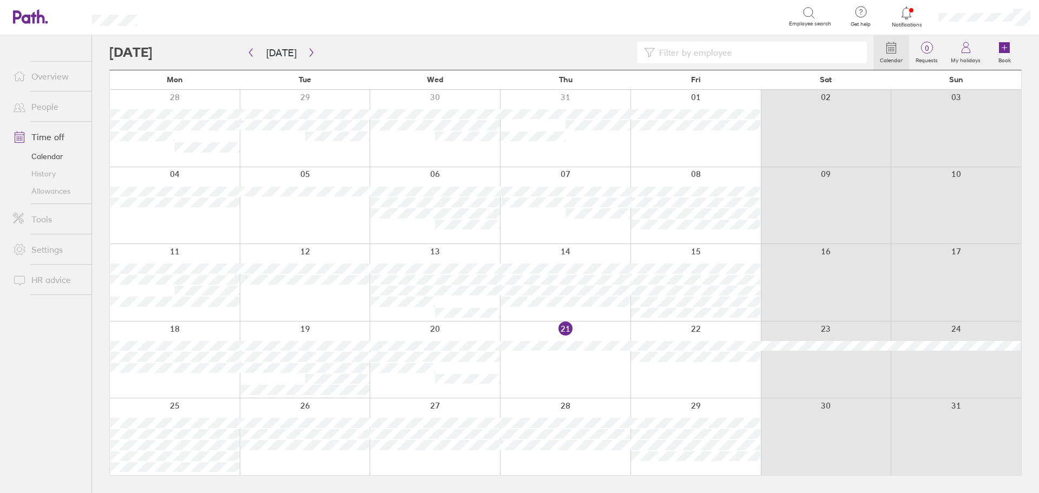
click at [726, 55] on input at bounding box center [758, 52] width 206 height 21
type input "NEEL"
click at [247, 53] on icon "button" at bounding box center [251, 52] width 8 height 9
click at [310, 54] on icon "button" at bounding box center [311, 52] width 8 height 9
click at [253, 56] on icon "button" at bounding box center [251, 52] width 8 height 9
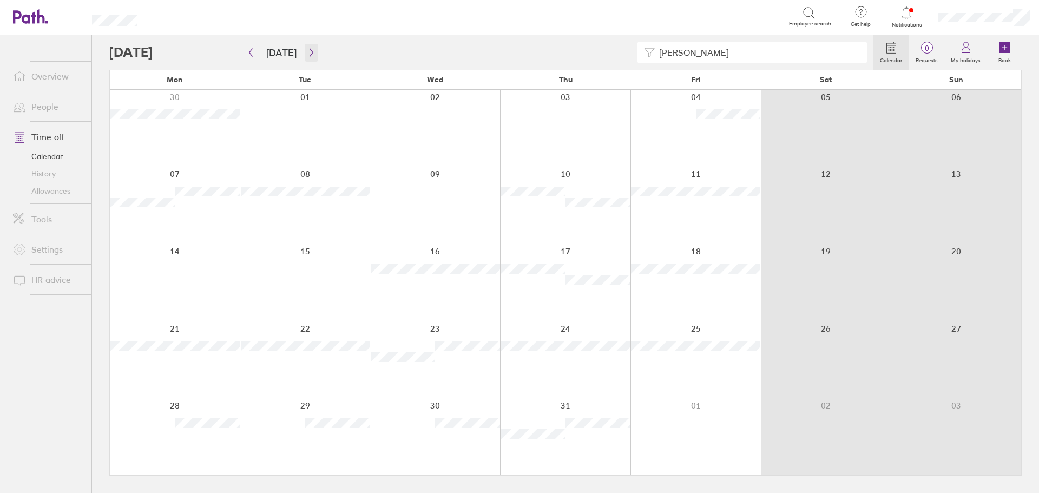
click at [310, 56] on icon "button" at bounding box center [311, 53] width 3 height 8
click at [250, 51] on icon "button" at bounding box center [251, 52] width 8 height 9
click at [310, 55] on icon "button" at bounding box center [311, 53] width 3 height 8
click at [247, 52] on icon "button" at bounding box center [251, 52] width 8 height 9
click at [305, 47] on button "button" at bounding box center [312, 53] width 14 height 18
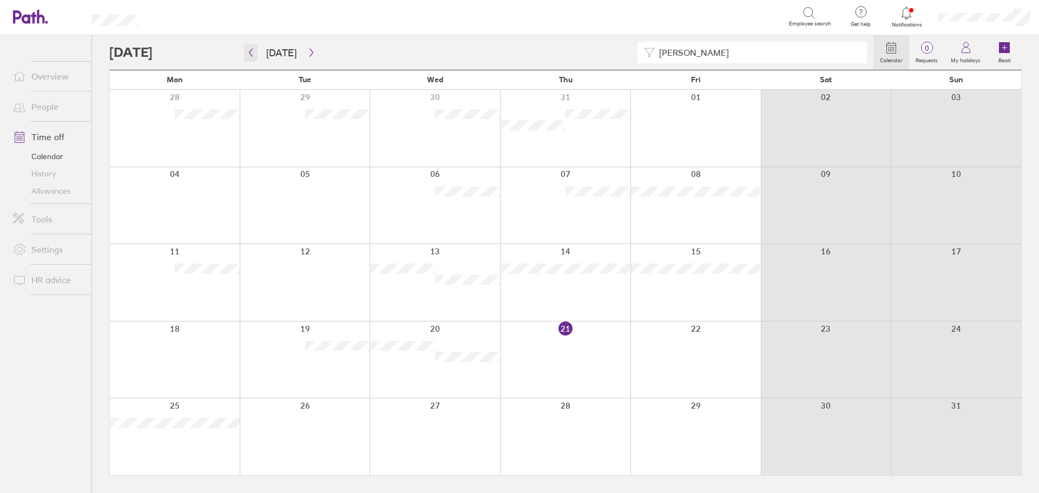
click at [254, 51] on icon "button" at bounding box center [251, 52] width 8 height 9
click at [313, 58] on button "button" at bounding box center [312, 53] width 14 height 18
click at [252, 52] on icon "button" at bounding box center [251, 52] width 8 height 9
click at [309, 48] on icon "button" at bounding box center [311, 52] width 8 height 9
click at [247, 49] on icon "button" at bounding box center [251, 52] width 8 height 9
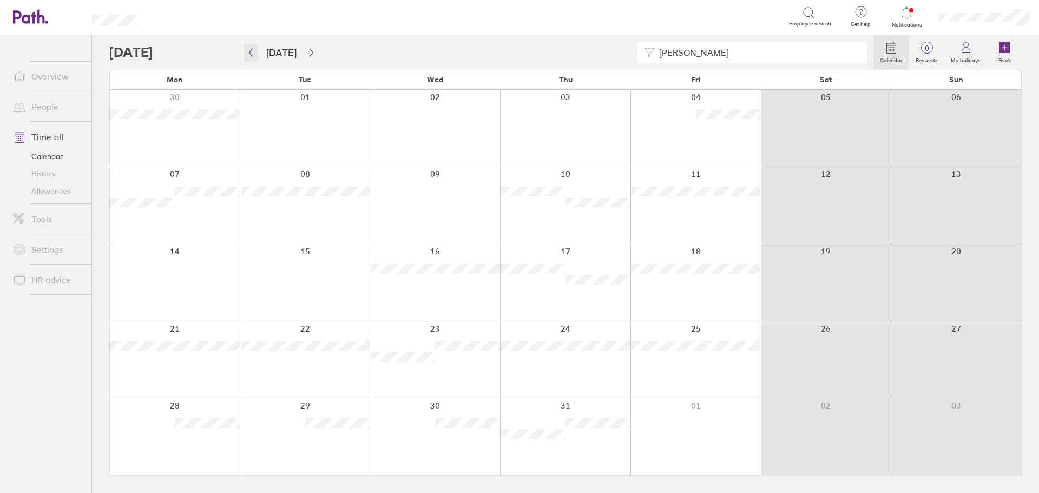
click at [246, 54] on button "button" at bounding box center [251, 53] width 14 height 18
click at [307, 52] on icon "button" at bounding box center [311, 52] width 8 height 9
click at [216, 314] on div at bounding box center [175, 282] width 130 height 77
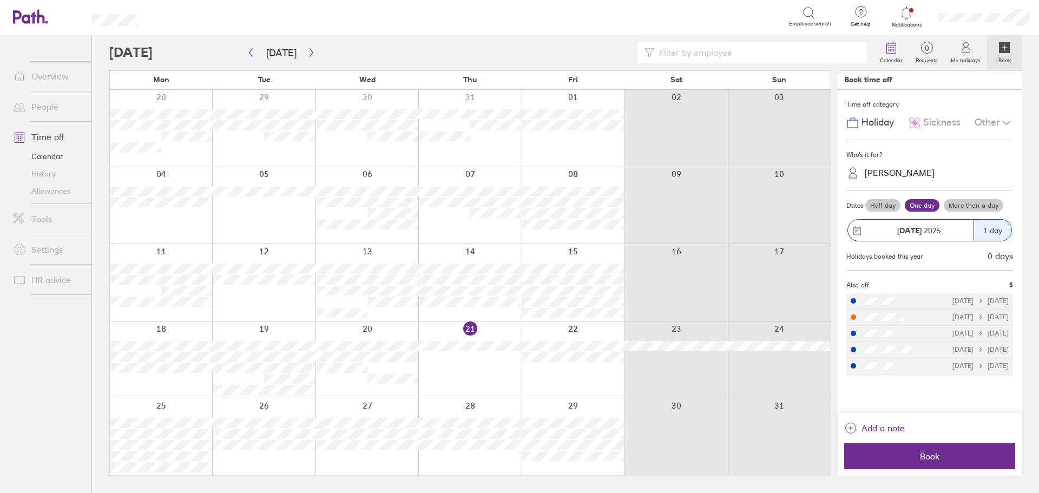
click at [944, 121] on span "Sickness" at bounding box center [941, 122] width 37 height 11
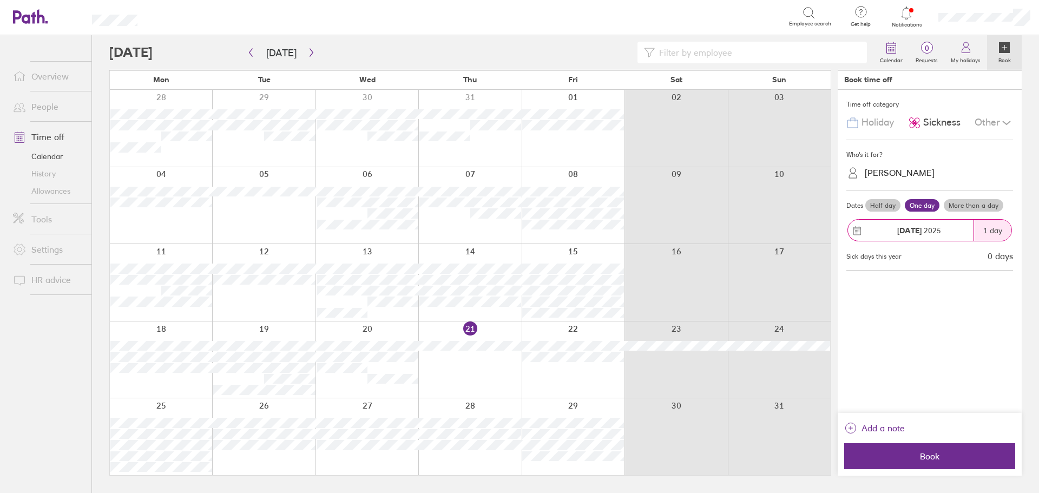
click at [917, 173] on div "[PERSON_NAME]" at bounding box center [900, 173] width 70 height 10
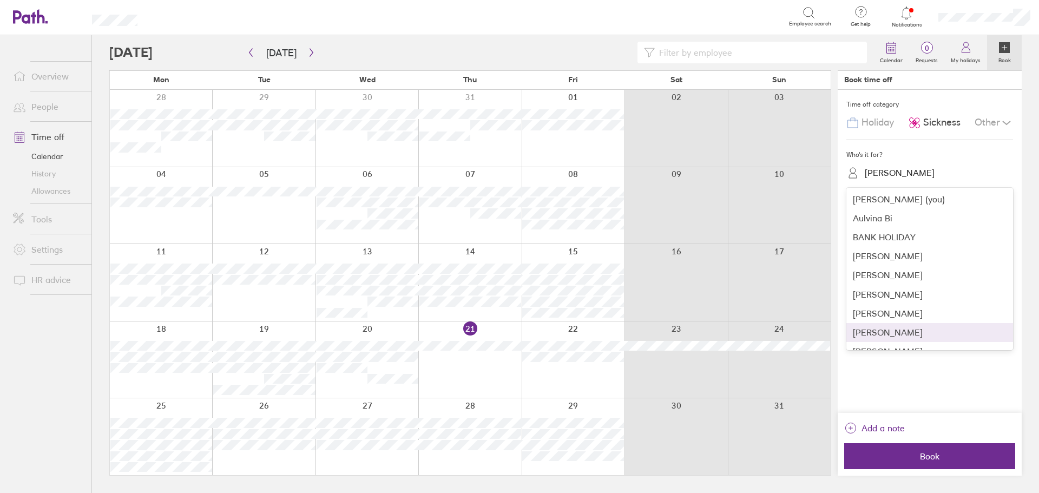
click at [905, 331] on div "[PERSON_NAME]" at bounding box center [929, 332] width 167 height 19
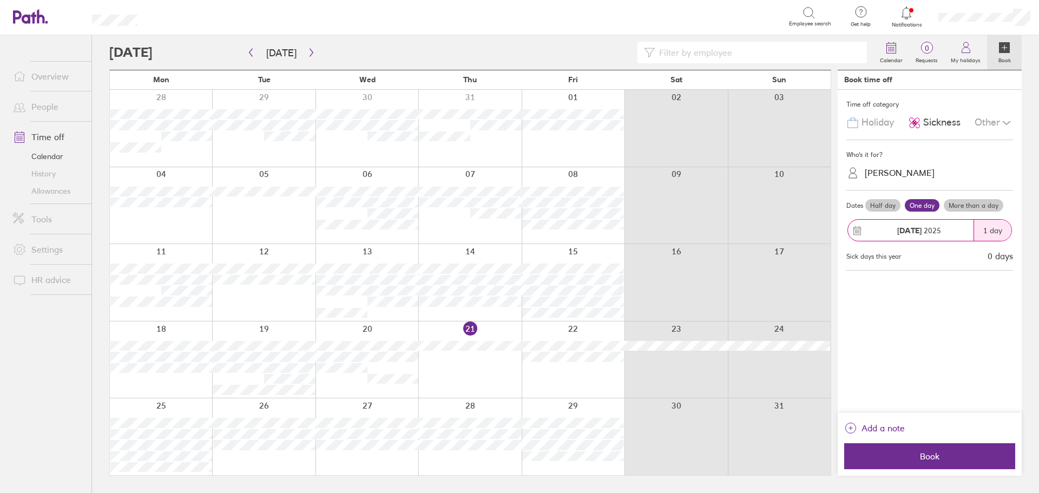
click at [982, 208] on label "More than a day" at bounding box center [974, 205] width 60 height 13
click at [0, 0] on input "More than a day" at bounding box center [0, 0] width 0 height 0
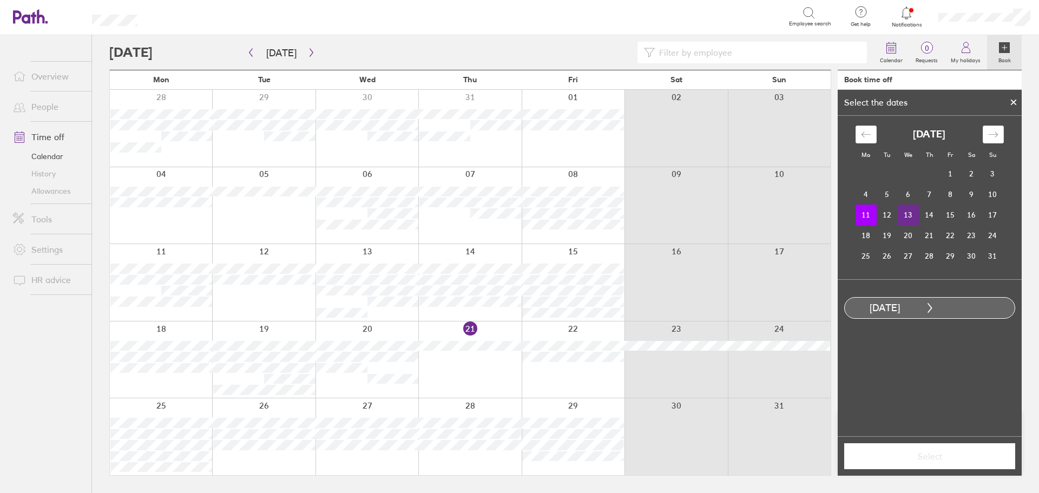
click at [915, 220] on td "13" at bounding box center [908, 215] width 21 height 21
click at [961, 455] on span "Select" at bounding box center [930, 456] width 156 height 10
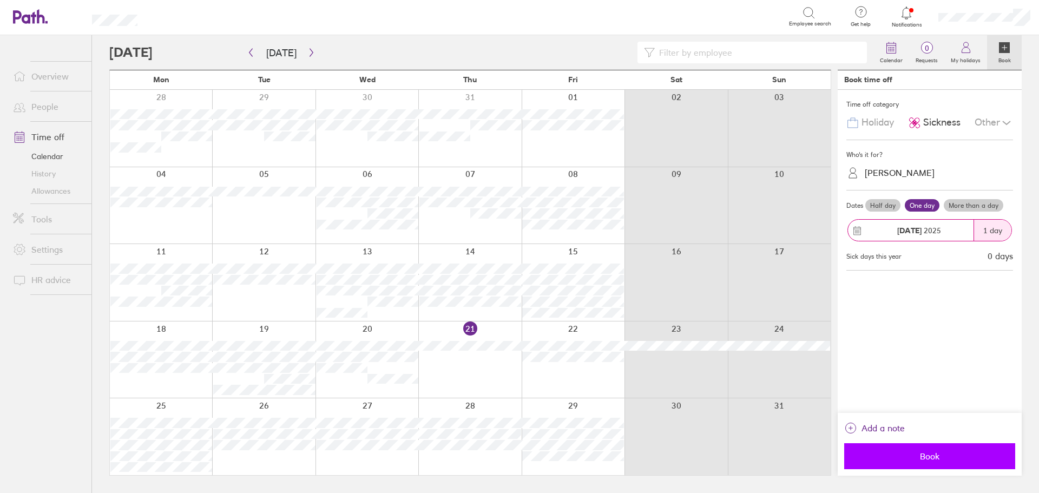
click at [948, 457] on span "Book" at bounding box center [930, 456] width 156 height 10
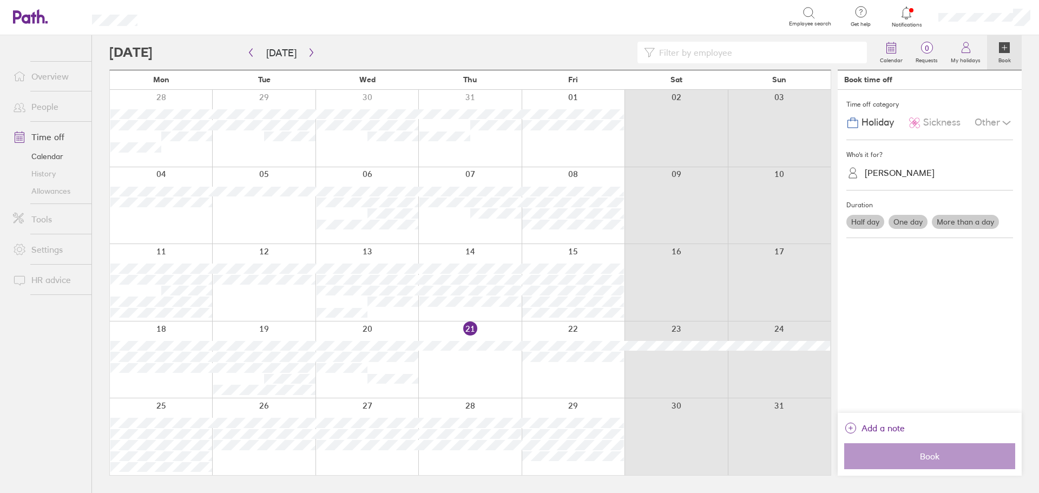
click at [954, 219] on label "More than a day" at bounding box center [965, 222] width 67 height 14
click at [0, 0] on input "More than a day" at bounding box center [0, 0] width 0 height 0
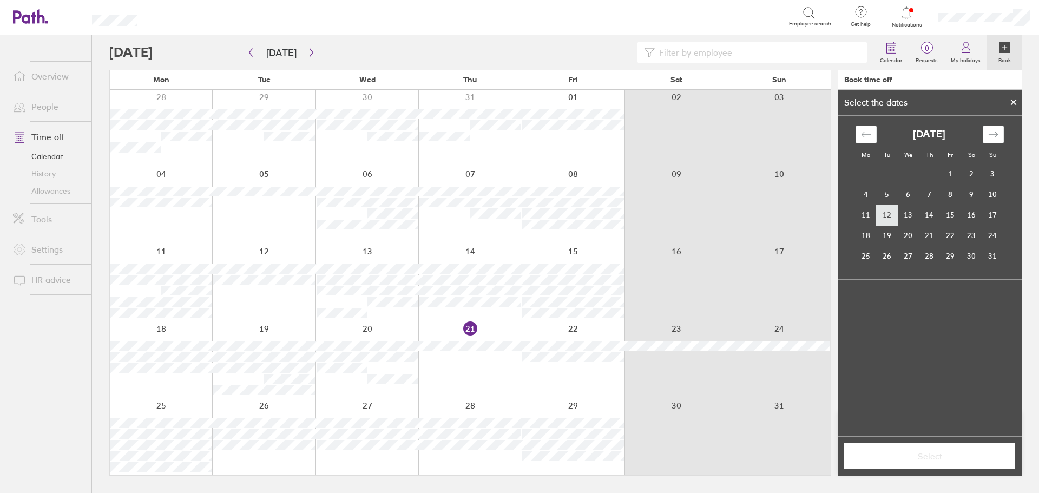
click at [893, 220] on td "12" at bounding box center [887, 215] width 21 height 21
click at [914, 217] on td "13" at bounding box center [908, 215] width 21 height 21
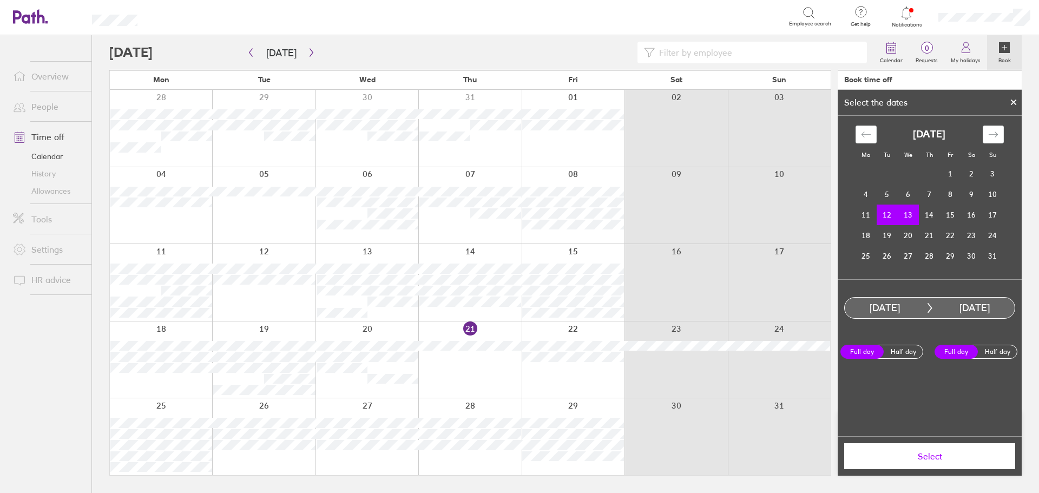
click at [957, 456] on span "Select" at bounding box center [930, 456] width 156 height 10
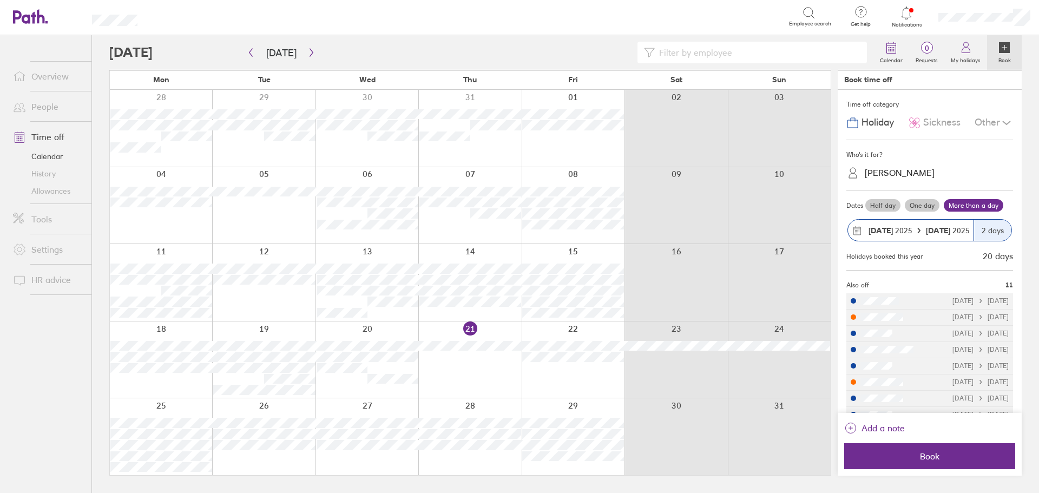
click at [940, 126] on span "Sickness" at bounding box center [941, 122] width 37 height 11
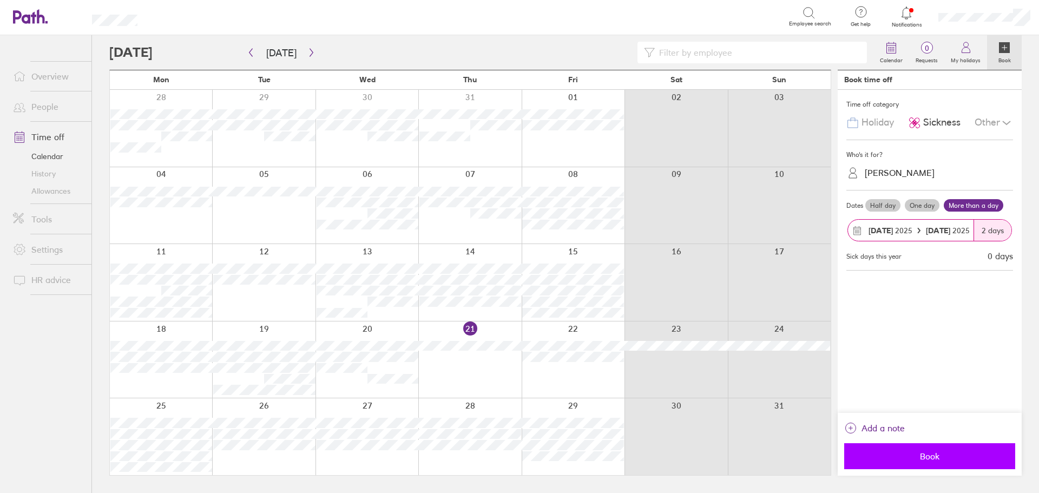
click at [968, 458] on span "Book" at bounding box center [930, 456] width 156 height 10
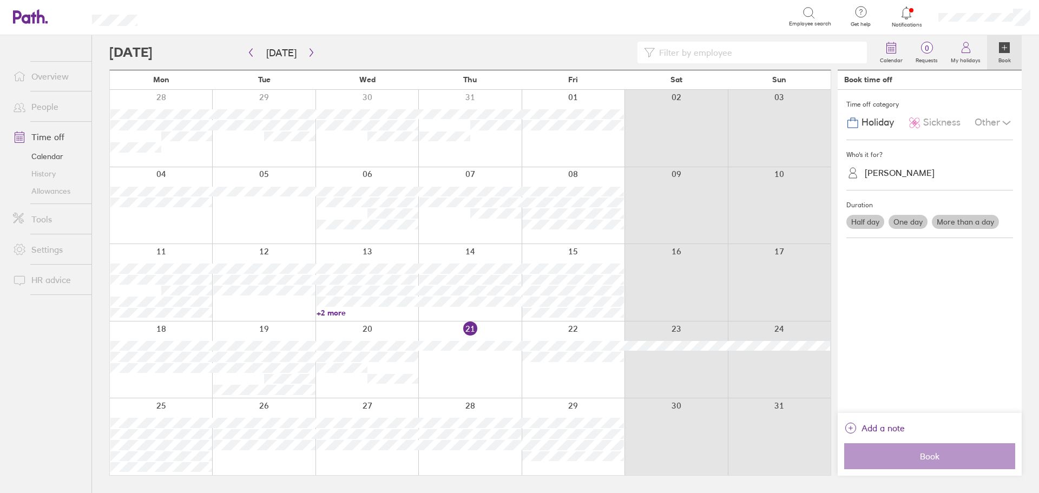
click at [723, 59] on input at bounding box center [758, 52] width 206 height 21
type input "kee"
click at [249, 52] on icon "button" at bounding box center [251, 52] width 8 height 9
click at [307, 50] on icon "button" at bounding box center [311, 52] width 8 height 9
click at [40, 194] on link "Allowances" at bounding box center [47, 190] width 87 height 17
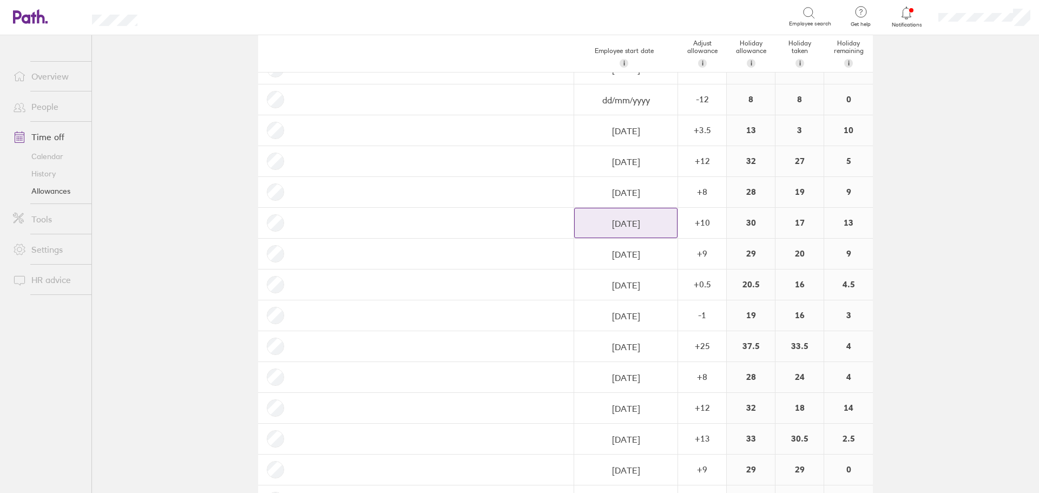
scroll to position [108, 0]
click at [58, 82] on link "Overview" at bounding box center [47, 76] width 87 height 22
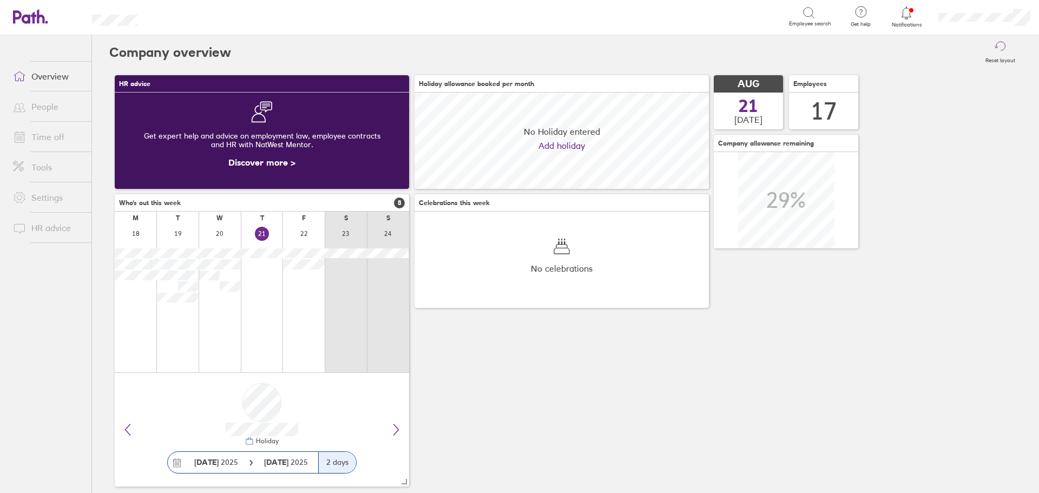
scroll to position [96, 294]
click at [40, 141] on link "Time off" at bounding box center [47, 137] width 87 height 22
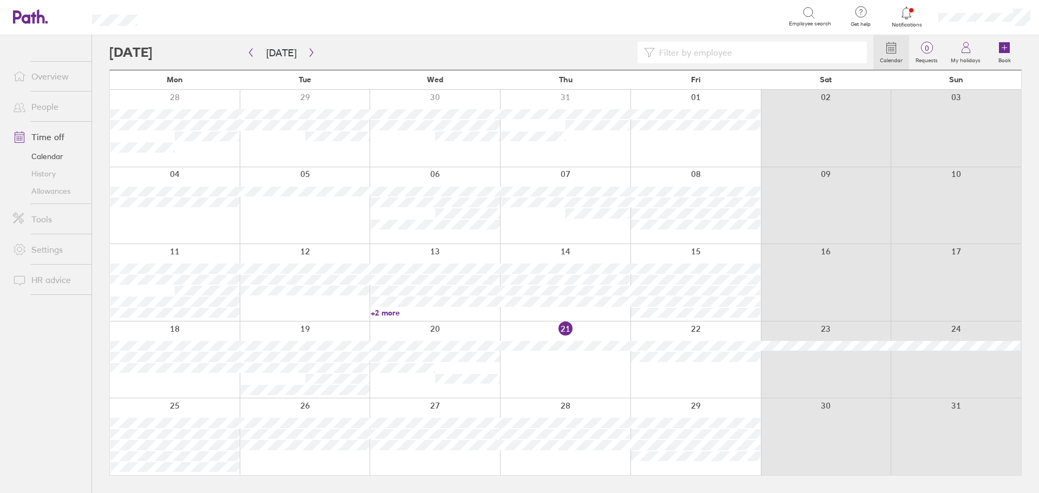
drag, startPoint x: 677, startPoint y: 53, endPoint x: 693, endPoint y: 50, distance: 16.0
click at [677, 53] on input at bounding box center [758, 52] width 206 height 21
type input "kee"
click at [253, 57] on button "button" at bounding box center [251, 53] width 14 height 18
click at [308, 52] on icon "button" at bounding box center [311, 52] width 8 height 9
